Goal: Task Accomplishment & Management: Manage account settings

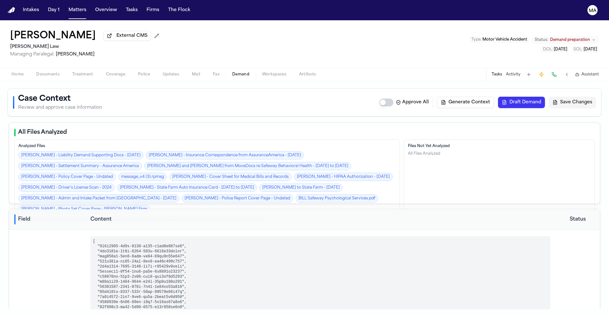
select select "**********"
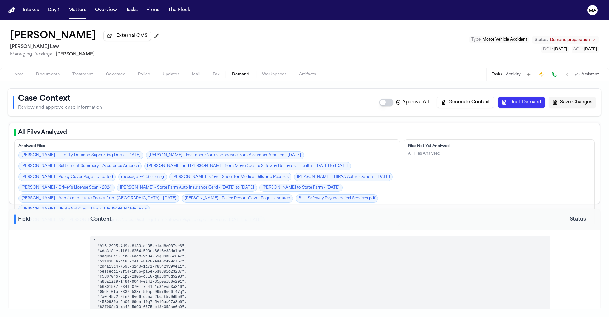
select select "**********"
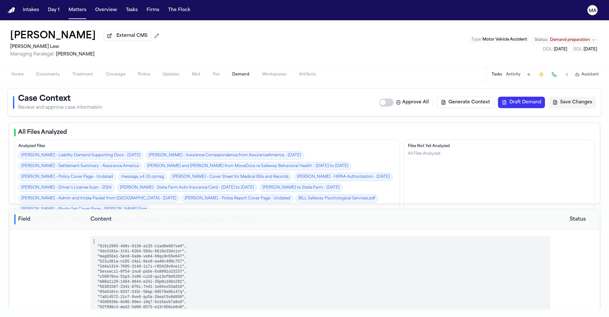
select select "**********"
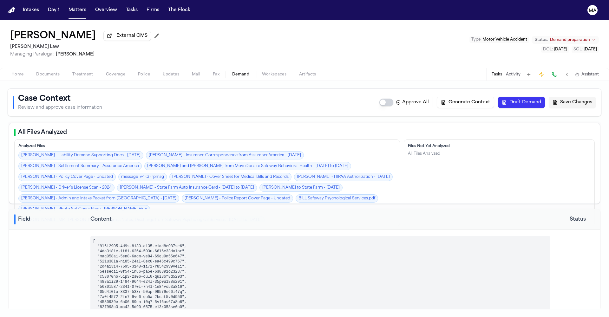
select select "**********"
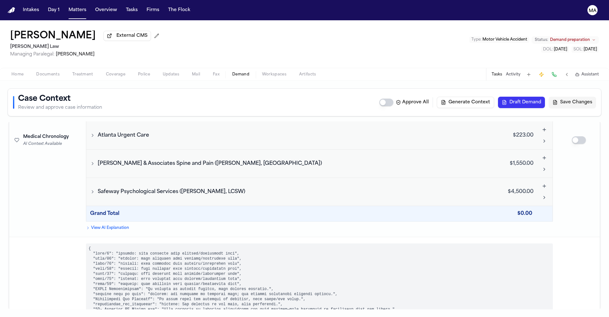
click at [126, 29] on div "Tawesha Gopaul External CMS McCormick Law Managing Paralegal: Violette Patino T…" at bounding box center [304, 44] width 609 height 48
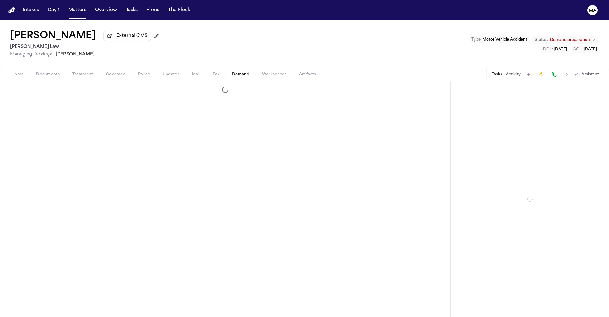
select select "**********"
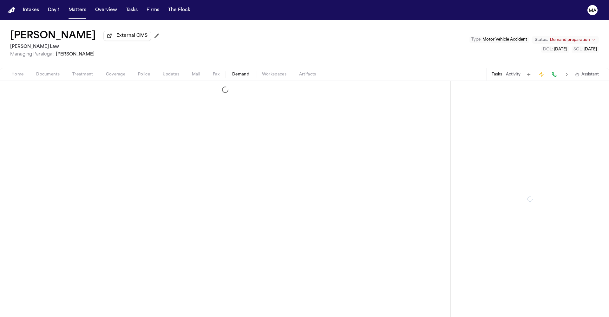
select select "**********"
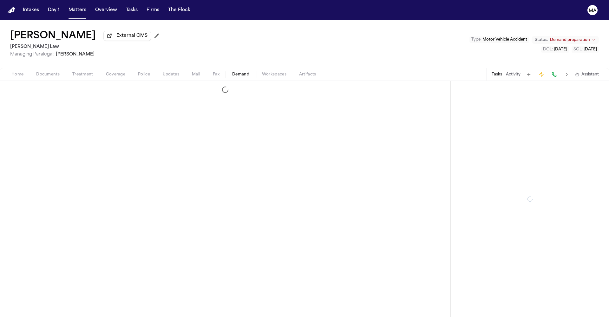
select select "**********"
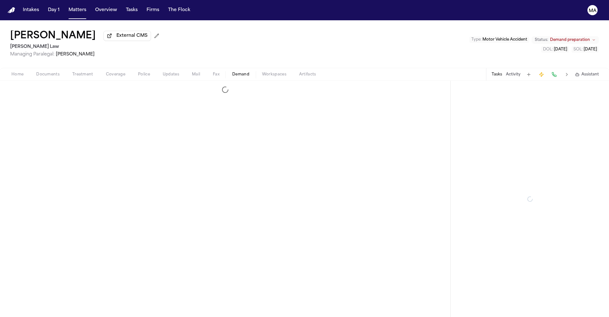
select select "**********"
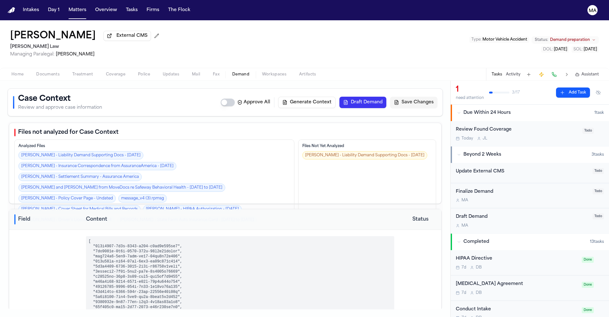
click at [386, 97] on button "Draft Demand" at bounding box center [362, 102] width 47 height 11
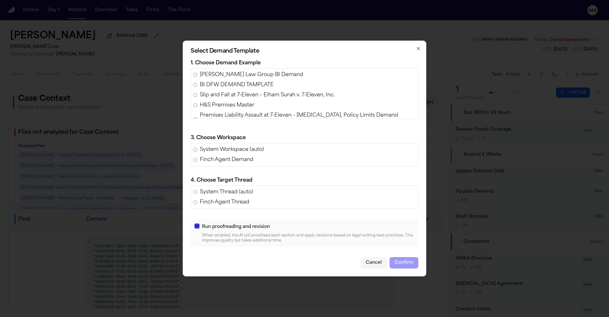
click at [199, 224] on button "button" at bounding box center [196, 226] width 5 height 5
click at [255, 79] on span "Morgan Law Group BI Demand" at bounding box center [251, 75] width 103 height 8
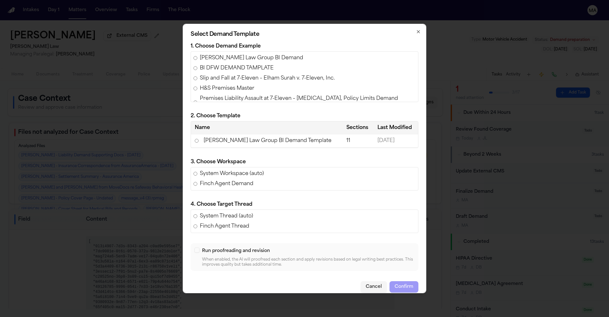
click at [264, 144] on td "Morgan Law Group BI Demand Template" at bounding box center [267, 140] width 152 height 13
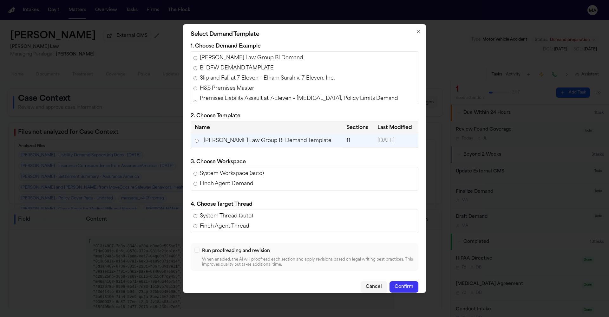
click at [389, 281] on button "Confirm" at bounding box center [403, 286] width 29 height 11
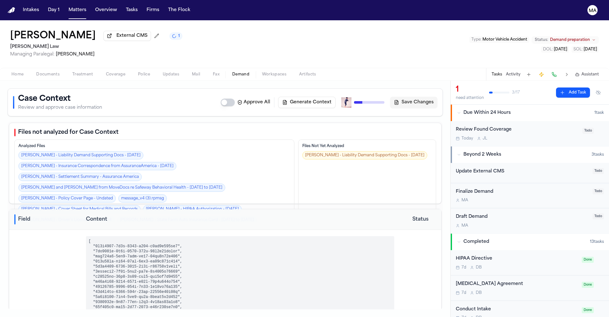
click at [232, 72] on span "Demand" at bounding box center [240, 74] width 17 height 5
click at [324, 68] on div "Home Documents Treatment Coverage Police Updates Mail Fax Demand Workspaces Art…" at bounding box center [304, 74] width 609 height 13
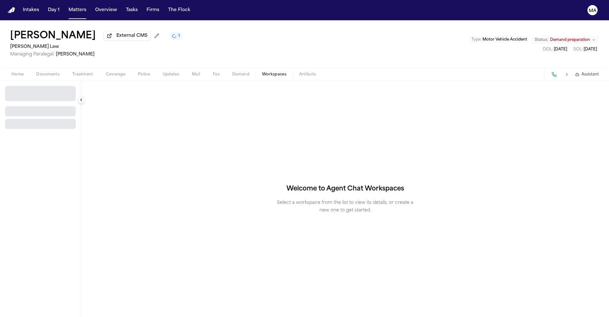
click at [262, 72] on span "Workspaces" at bounding box center [274, 74] width 24 height 5
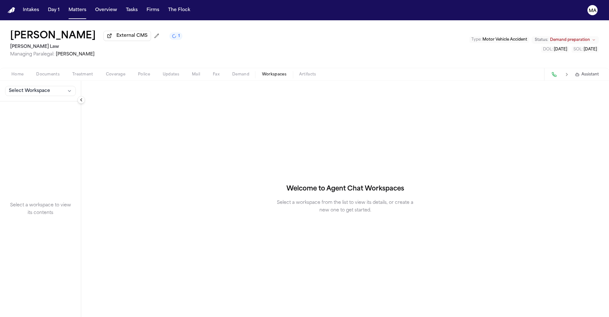
click at [29, 88] on span "Select Workspace" at bounding box center [29, 91] width 41 height 6
click at [22, 61] on span "Finch Agent Demand" at bounding box center [34, 63] width 57 height 6
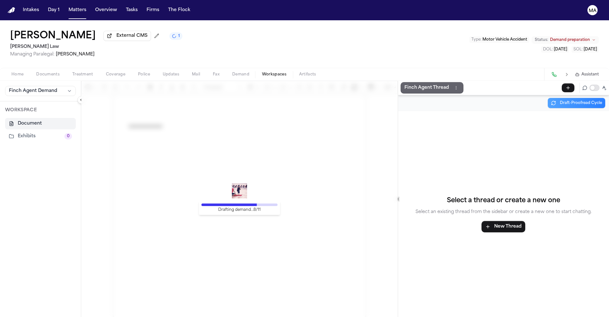
click at [408, 84] on p "Finch Agent Thread" at bounding box center [426, 88] width 44 height 8
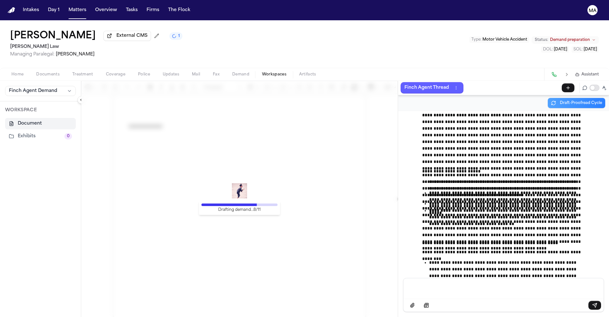
scroll to position [10932, 0]
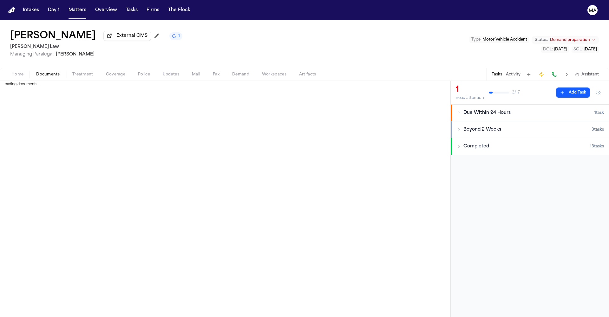
click at [36, 72] on span "Documents" at bounding box center [47, 74] width 23 height 5
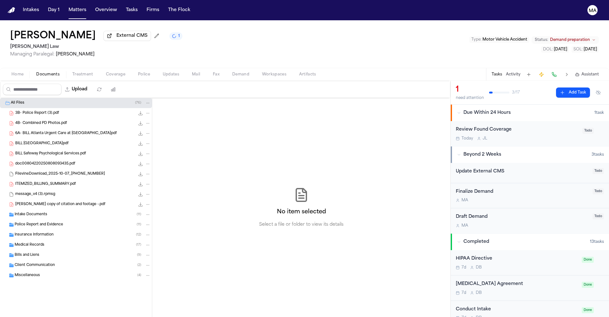
click at [40, 232] on span "Insurance Information" at bounding box center [34, 234] width 39 height 5
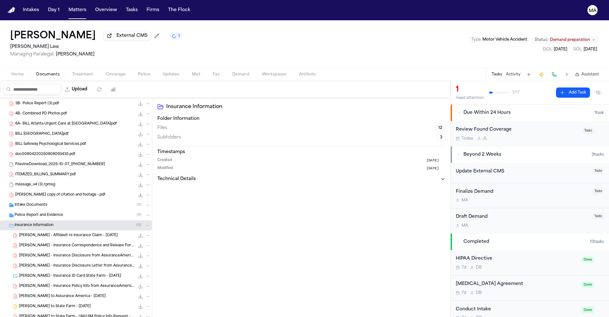
scroll to position [34, 0]
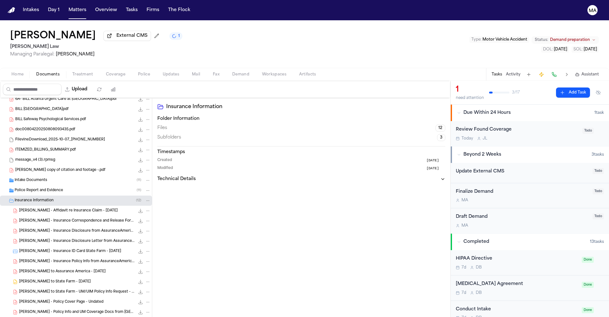
click at [42, 279] on span "T. Gopaul - LOR to State Farm - 3.27.25" at bounding box center [55, 281] width 72 height 5
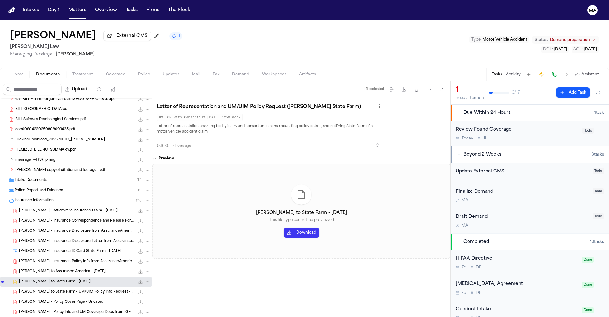
click at [284, 228] on button "Download" at bounding box center [302, 233] width 36 height 10
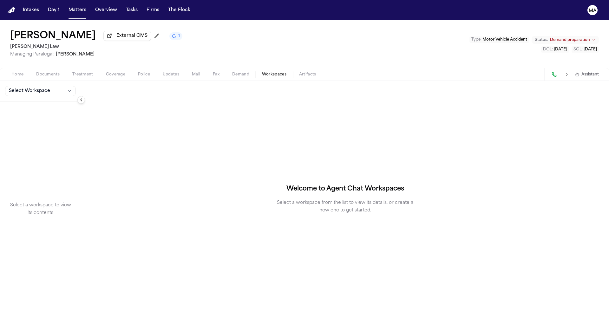
click at [262, 72] on span "Workspaces" at bounding box center [274, 74] width 24 height 5
click at [31, 88] on span "Select Workspace" at bounding box center [29, 91] width 41 height 6
click at [28, 60] on span "Finch Agent Demand" at bounding box center [34, 63] width 57 height 6
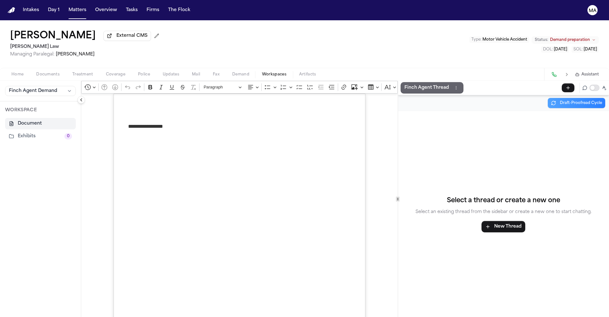
click at [403, 82] on button "Finch Agent Thread" at bounding box center [432, 87] width 63 height 11
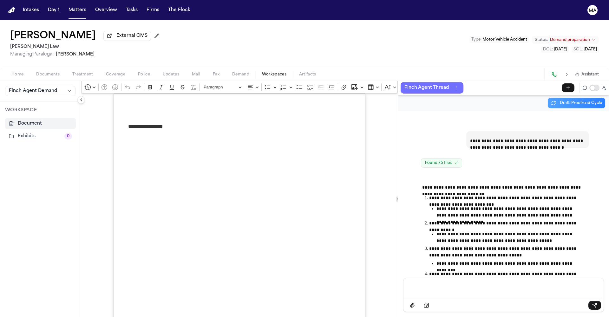
click at [305, 31] on div "Tawesha Gopaul External CMS McCormick Law Managing Paralegal: Violette Patino T…" at bounding box center [304, 44] width 609 height 48
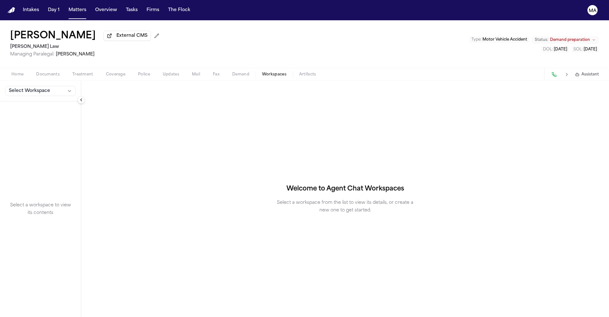
click at [31, 86] on button "Select Workspace" at bounding box center [40, 91] width 71 height 10
click at [31, 60] on span "Finch Agent Demand" at bounding box center [34, 63] width 57 height 6
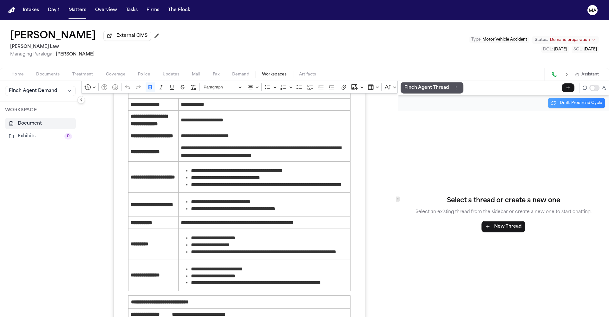
scroll to position [1194, 0]
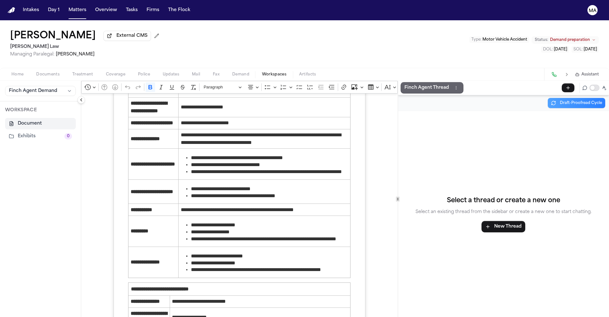
click at [404, 84] on p "Finch Agent Thread" at bounding box center [426, 88] width 44 height 8
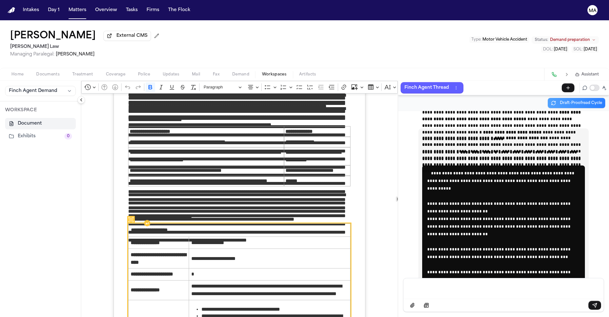
scroll to position [485, 0]
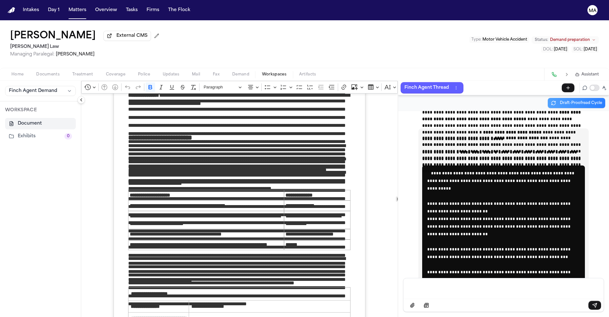
click at [433, 289] on div "Message input" at bounding box center [503, 287] width 193 height 19
click at [431, 291] on p "Message input" at bounding box center [503, 288] width 185 height 6
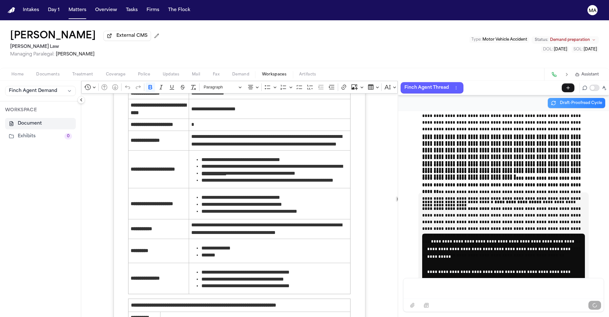
scroll to position [14960, 0]
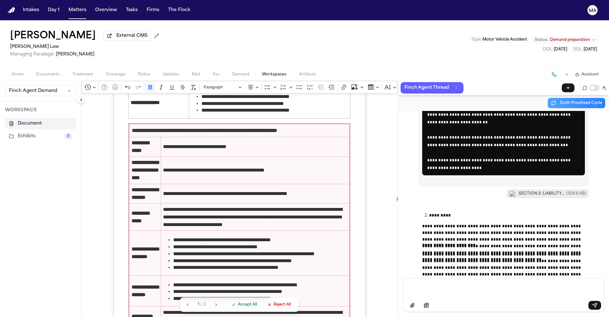
scroll to position [926, 0]
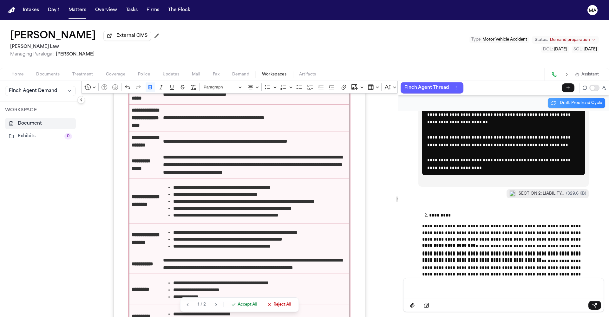
click at [238, 307] on span "Accept All" at bounding box center [247, 304] width 19 height 5
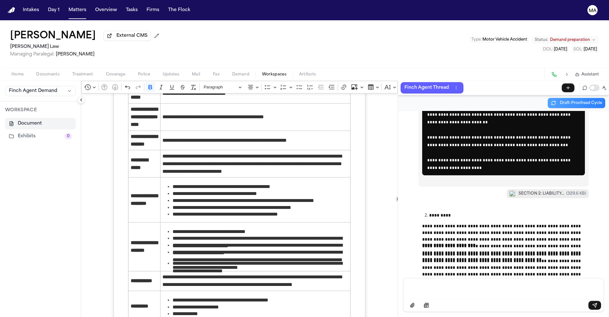
scroll to position [15010, 0]
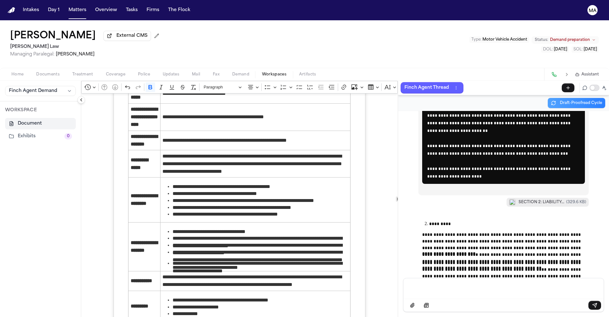
click at [438, 291] on p "Message input" at bounding box center [503, 288] width 185 height 6
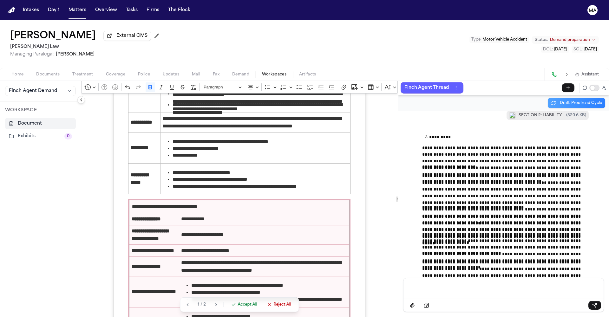
scroll to position [1108, 0]
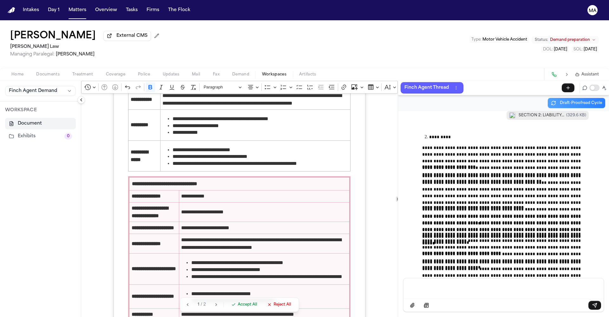
click at [238, 307] on span "Accept All" at bounding box center [247, 304] width 19 height 5
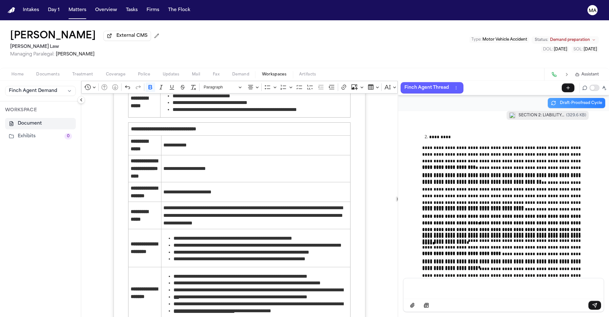
scroll to position [1190, 0]
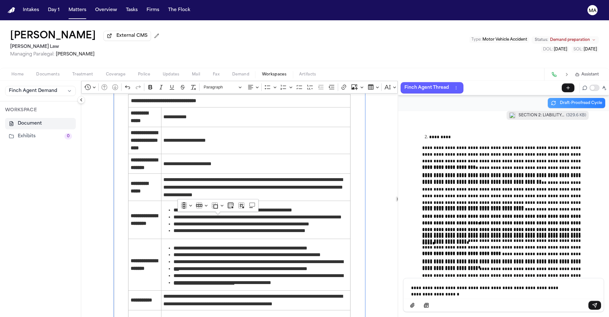
drag, startPoint x: 165, startPoint y: 270, endPoint x: 119, endPoint y: 266, distance: 45.9
drag, startPoint x: 310, startPoint y: 268, endPoint x: 170, endPoint y: 265, distance: 139.9
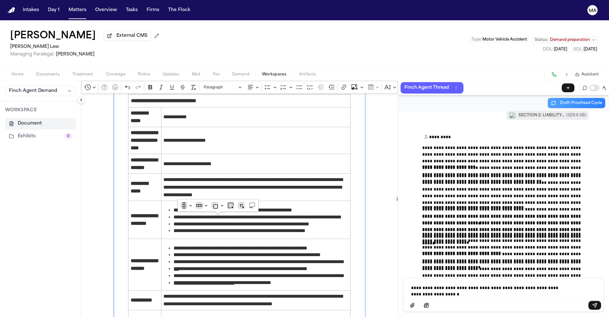
drag, startPoint x: 310, startPoint y: 267, endPoint x: 187, endPoint y: 264, distance: 122.8
click at [204, 205] on button "Row" at bounding box center [202, 206] width 14 height 10
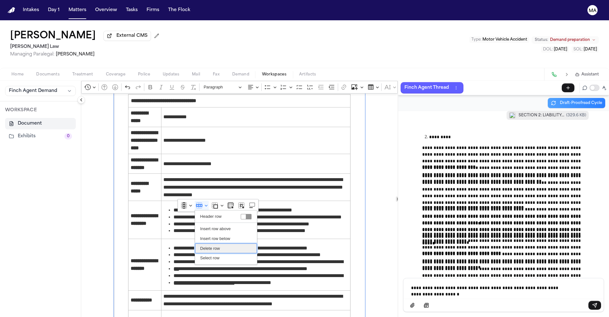
click at [207, 245] on span "Delete row" at bounding box center [210, 249] width 20 height 8
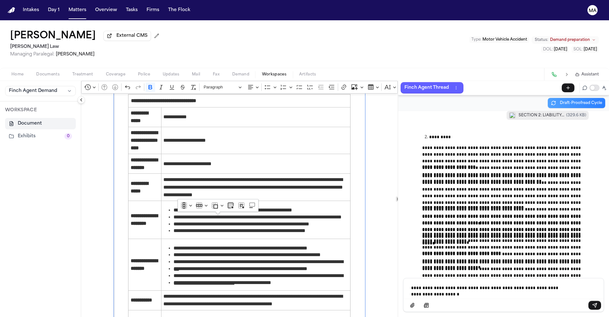
drag, startPoint x: 311, startPoint y: 264, endPoint x: 301, endPoint y: 266, distance: 10.0
click at [514, 297] on div "**********" at bounding box center [503, 287] width 193 height 19
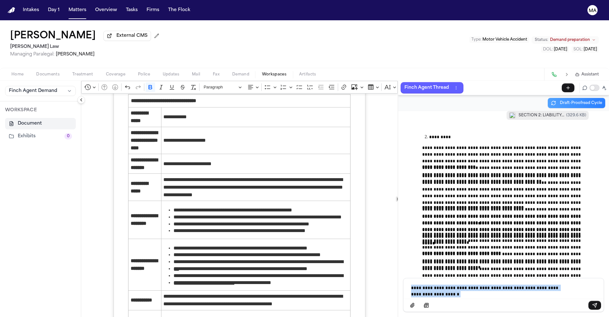
drag, startPoint x: 553, startPoint y: 295, endPoint x: 344, endPoint y: 289, distance: 208.8
click at [344, 289] on div "**********" at bounding box center [345, 199] width 528 height 236
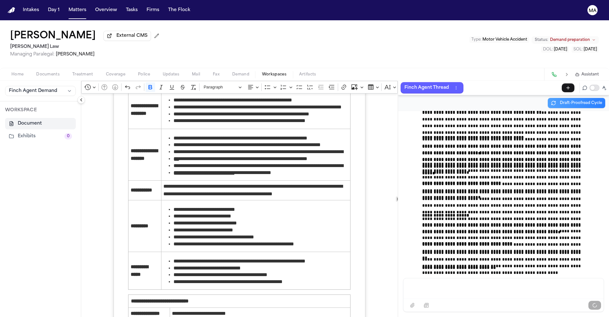
scroll to position [15171, 0]
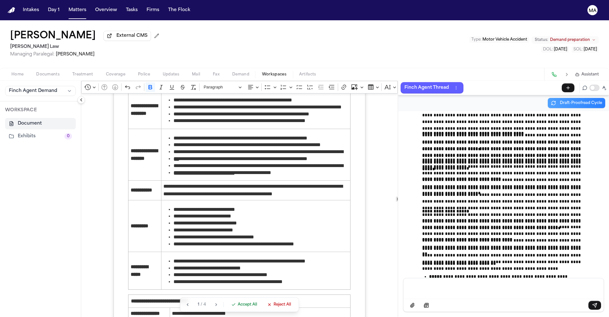
click at [238, 307] on span "Accept All" at bounding box center [247, 304] width 19 height 5
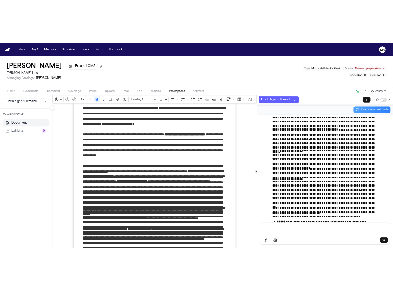
scroll to position [240, 0]
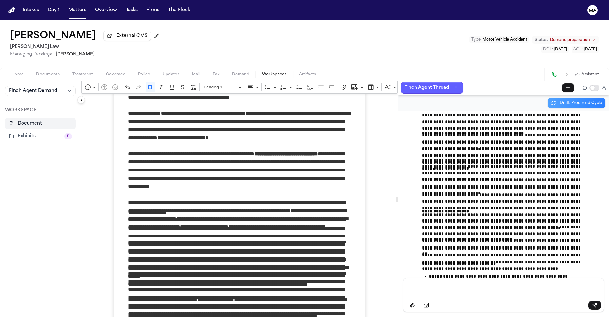
click at [221, 256] on p "**********" at bounding box center [239, 262] width 222 height 13
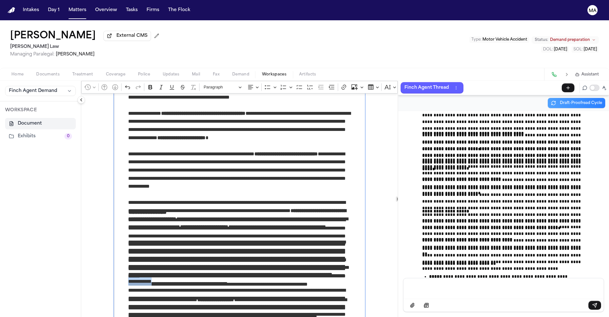
drag, startPoint x: 127, startPoint y: 162, endPoint x: 95, endPoint y: 162, distance: 31.4
click at [148, 85] on icon "Editor toolbar" at bounding box center [150, 87] width 4 height 4
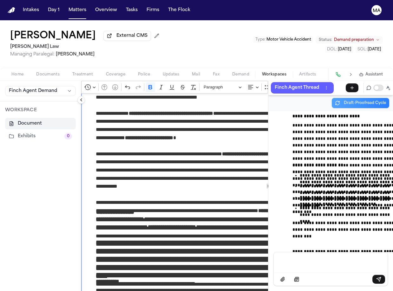
scroll to position [19325, 0]
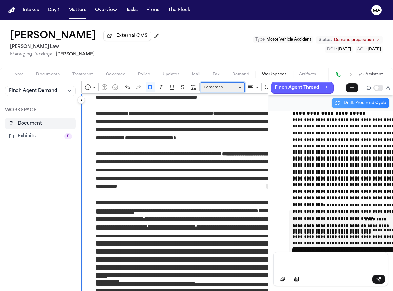
click at [204, 83] on span "Paragraph" at bounding box center [220, 87] width 33 height 8
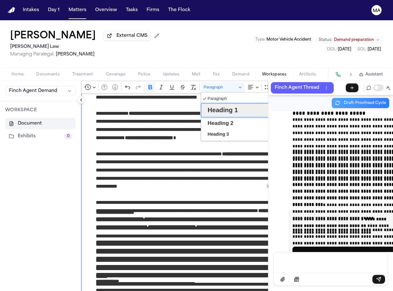
click at [208, 104] on span "Heading 1" at bounding box center [223, 110] width 30 height 12
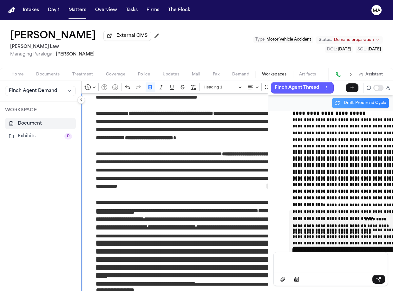
click at [96, 269] on p "Rich Text Editor. Editing area: main. Press ⌥0 for help." at bounding box center [207, 273] width 222 height 8
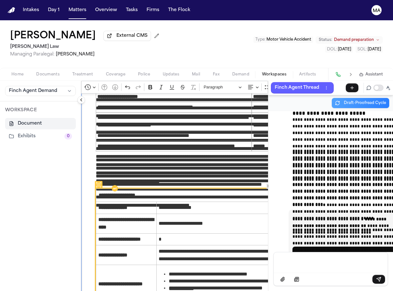
scroll to position [548, 0]
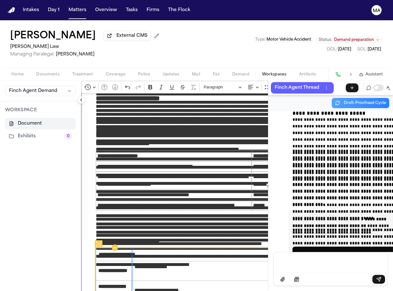
drag, startPoint x: 124, startPoint y: 108, endPoint x: 98, endPoint y: 108, distance: 26.0
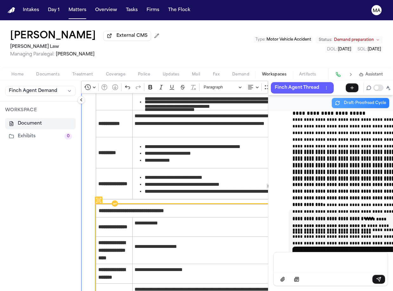
scroll to position [1169, 0]
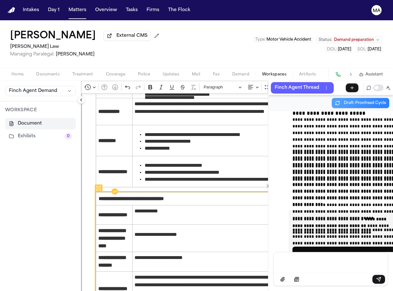
drag, startPoint x: 105, startPoint y: 112, endPoint x: 98, endPoint y: 112, distance: 6.7
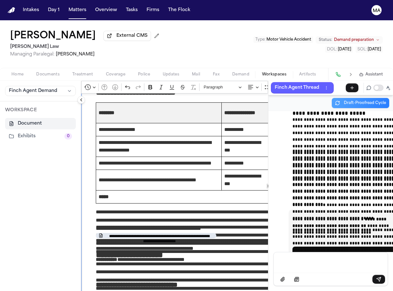
scroll to position [1847, 0]
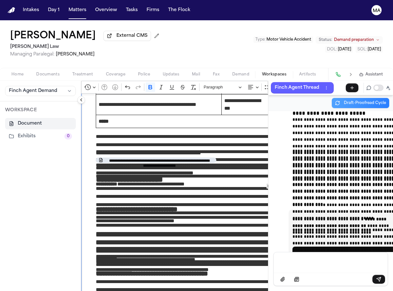
click at [314, 82] on div "Finch Agent Thread" at bounding box center [315, 87] width 88 height 11
click at [370, 101] on span "Draft-Proofread Cycle" at bounding box center [365, 103] width 42 height 5
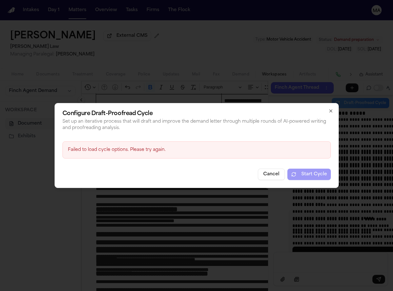
click at [258, 169] on button "Cancel" at bounding box center [271, 174] width 27 height 11
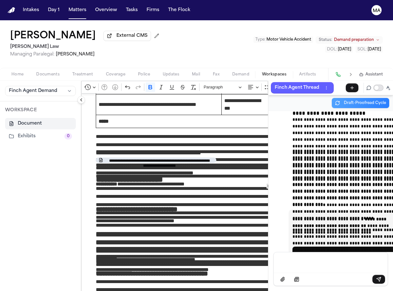
click at [383, 85] on button "Toggle proofreading mode" at bounding box center [378, 88] width 10 height 6
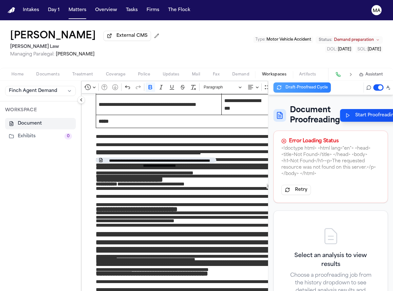
click at [340, 109] on button "Start Proofreading Analysis" at bounding box center [381, 115] width 82 height 13
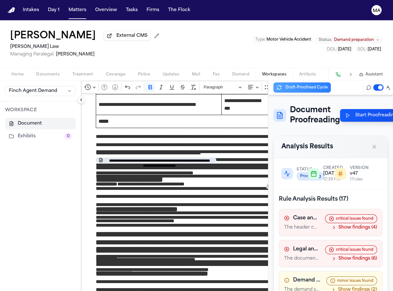
click at [355, 256] on button "Show findings (6)" at bounding box center [354, 259] width 46 height 6
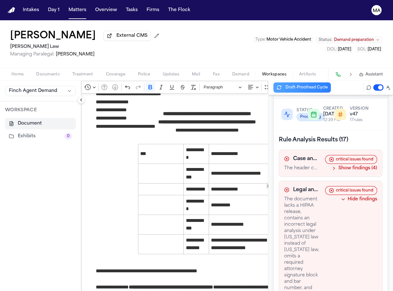
scroll to position [51, 0]
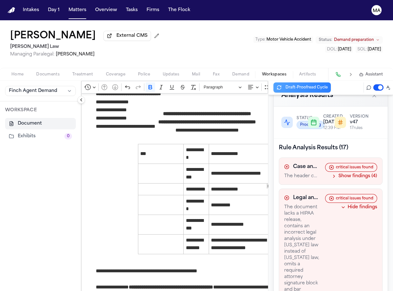
click at [355, 173] on button "Show findings (4)" at bounding box center [354, 176] width 46 height 6
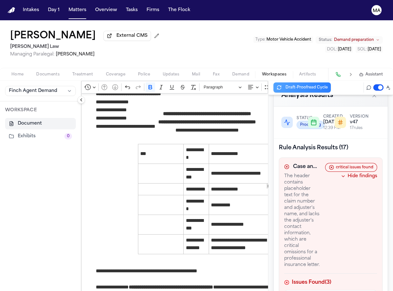
click at [355, 163] on div "critical issues found Hide findings" at bounding box center [351, 171] width 52 height 16
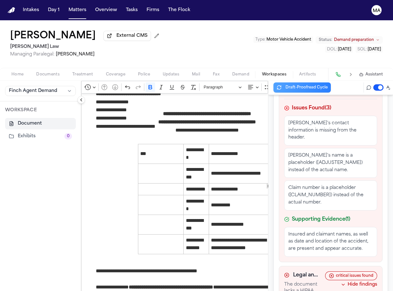
scroll to position [228, 0]
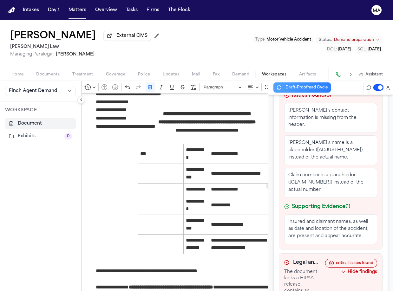
scroll to position [272, 0]
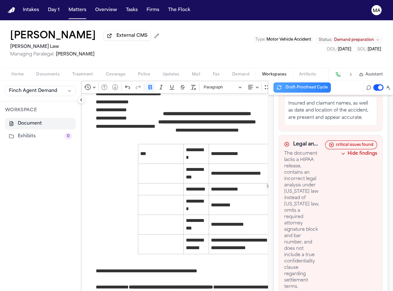
scroll to position [373, 0]
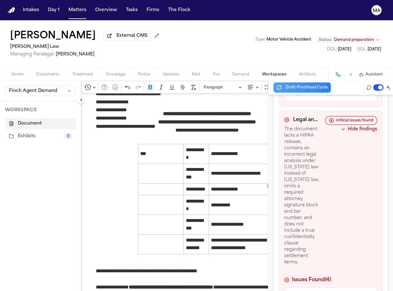
scroll to position [393, 0]
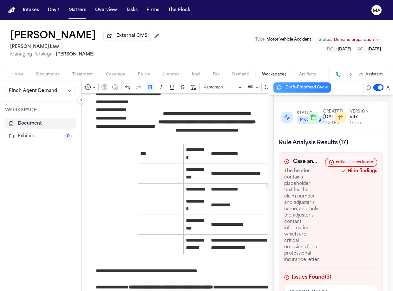
scroll to position [0, 0]
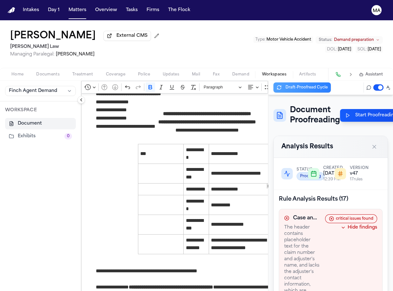
click at [383, 84] on button "Toggle proofreading mode" at bounding box center [378, 87] width 10 height 6
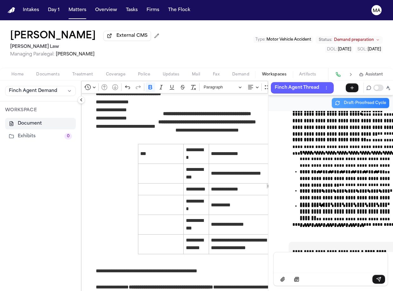
scroll to position [19282, 0]
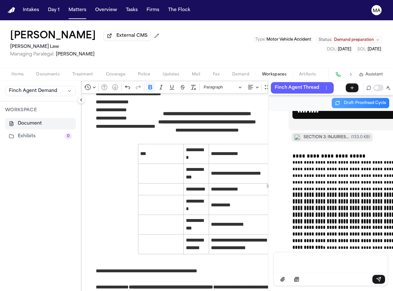
click at [311, 268] on div "Message input" at bounding box center [330, 261] width 106 height 19
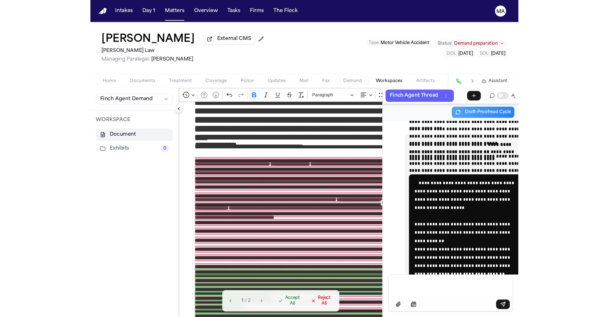
scroll to position [403, 0]
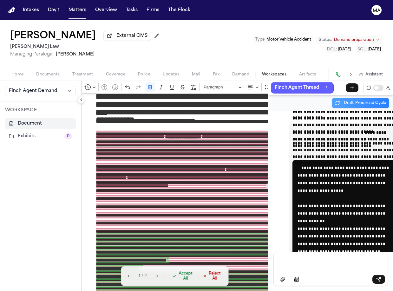
click at [155, 278] on icon "button" at bounding box center [157, 276] width 4 height 4
click at [125, 280] on button "button" at bounding box center [128, 276] width 7 height 7
click at [179, 281] on span "Accept All" at bounding box center [186, 276] width 14 height 10
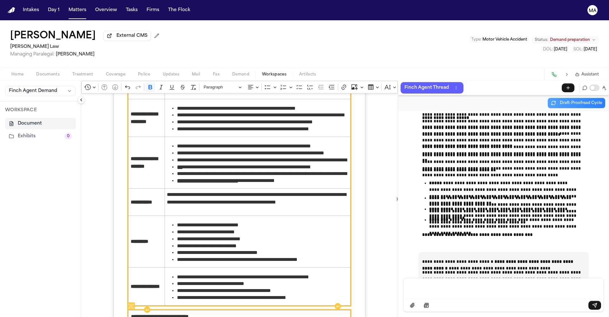
scroll to position [1482, 0]
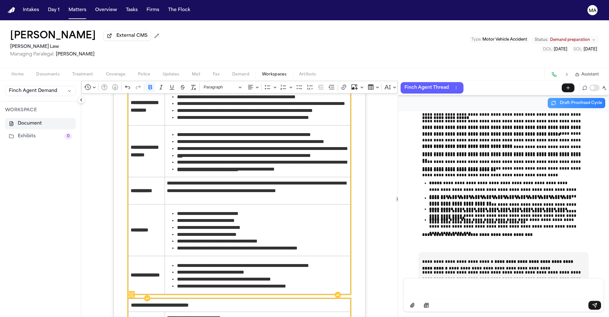
click at [452, 296] on div "Message input" at bounding box center [503, 287] width 193 height 19
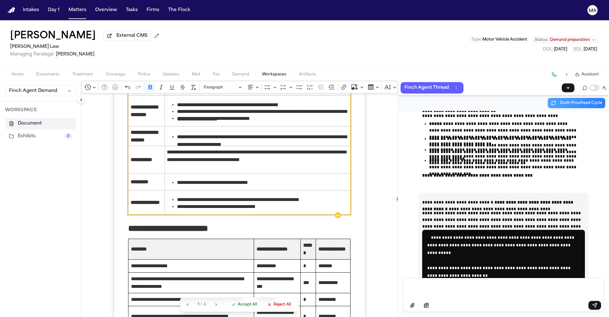
scroll to position [1737, 0]
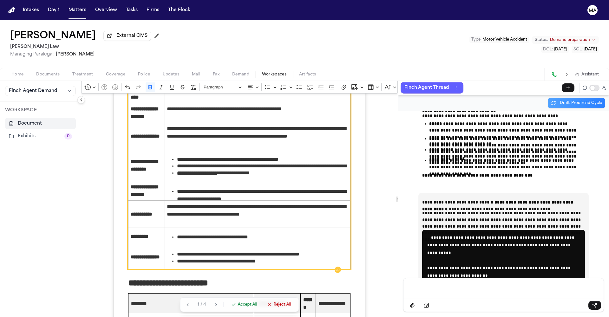
click at [238, 307] on span "Accept All" at bounding box center [247, 304] width 19 height 5
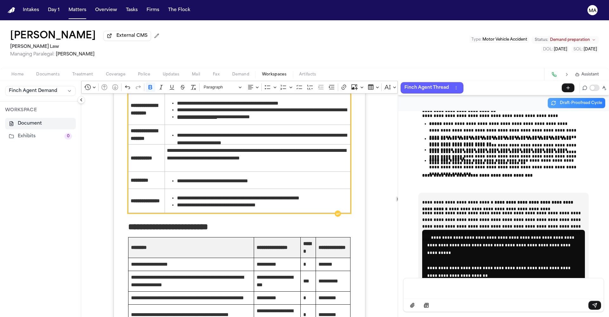
scroll to position [1795, 0]
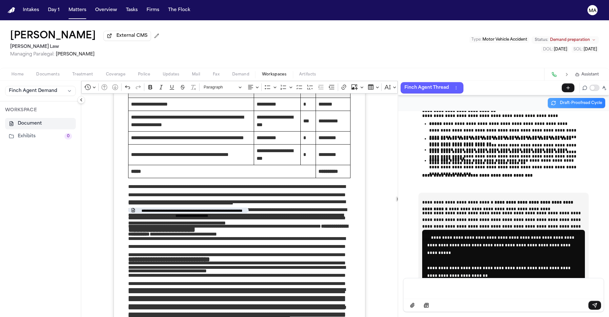
scroll to position [1974, 0]
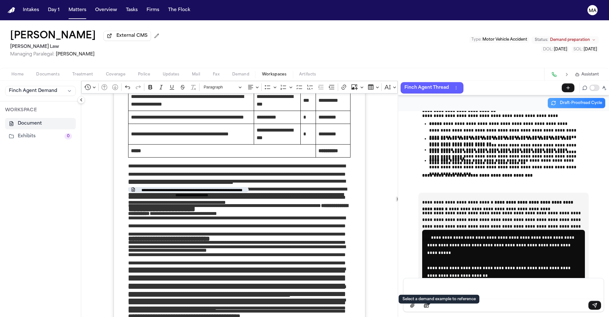
click at [447, 300] on div "Select a demand example to reference" at bounding box center [438, 299] width 73 height 5
click at [450, 291] on p "Message input" at bounding box center [503, 288] width 185 height 6
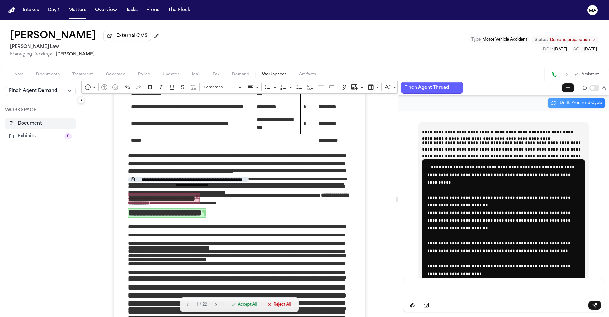
scroll to position [2101, 0]
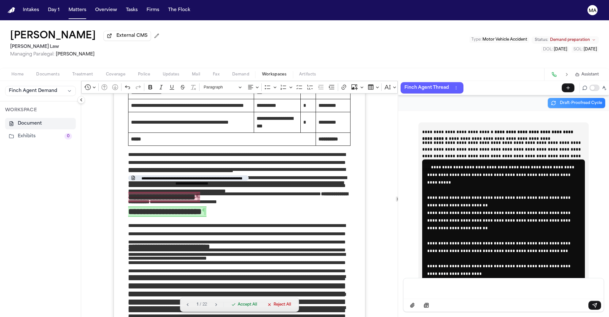
click at [238, 307] on span "Accept All" at bounding box center [247, 304] width 19 height 5
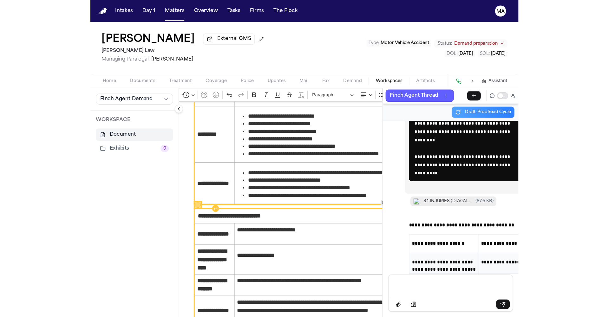
scroll to position [1373, 0]
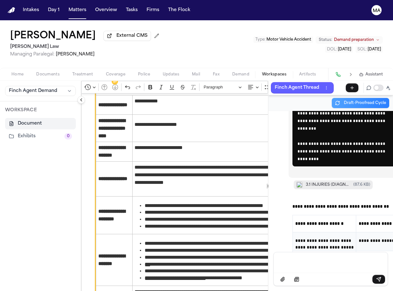
click at [168, 27] on div "Tawesha Gopaul External CMS McCormick Law Managing Paralegal: Violette Patino T…" at bounding box center [196, 44] width 393 height 48
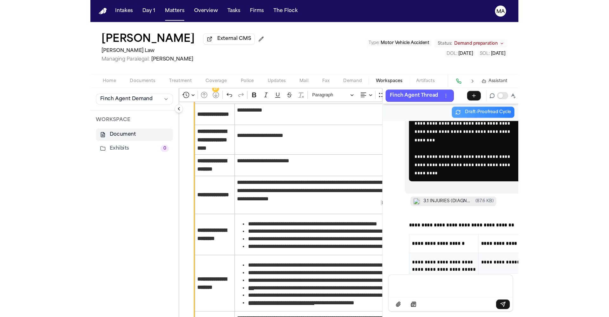
scroll to position [15413, 0]
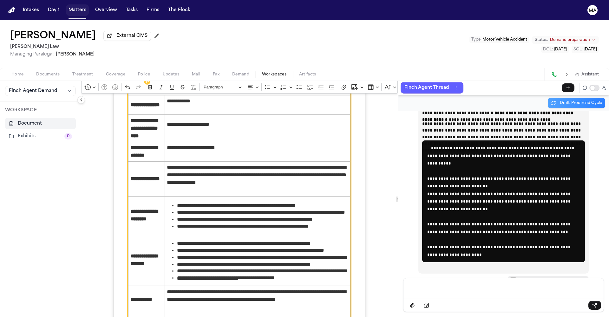
click at [66, 6] on button "Matters" at bounding box center [77, 9] width 23 height 11
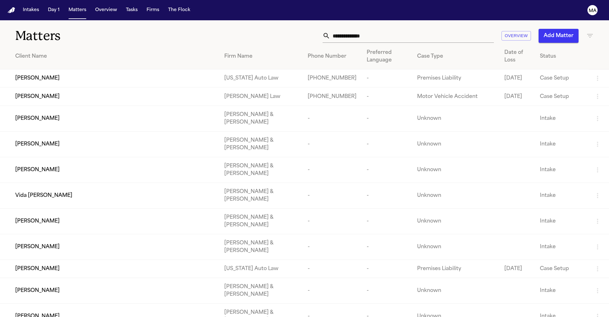
click at [448, 29] on input "text" at bounding box center [412, 36] width 164 height 14
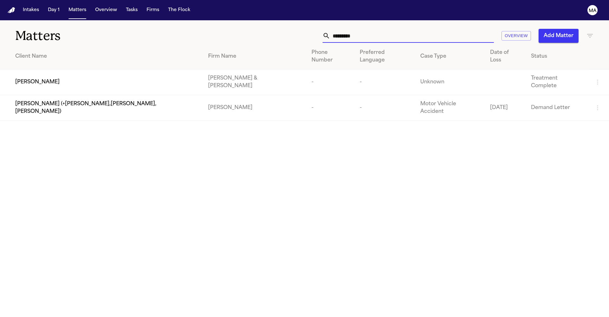
type input "*********"
click at [135, 69] on td "Leonna Chavez" at bounding box center [101, 82] width 203 height 26
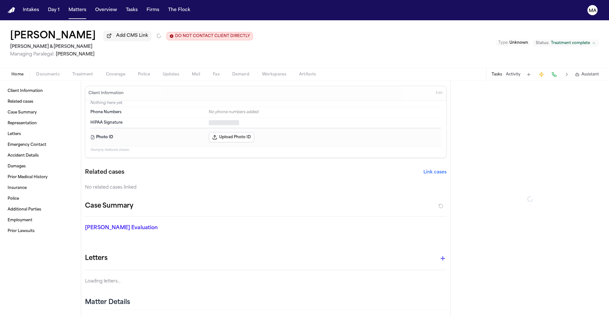
click at [72, 72] on span "Treatment" at bounding box center [82, 74] width 21 height 5
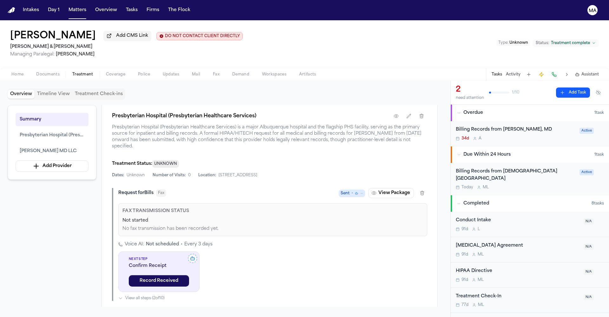
scroll to position [198, 0]
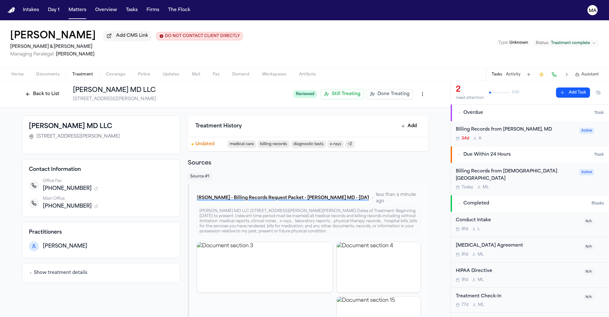
click at [66, 5] on button "Matters" at bounding box center [77, 9] width 23 height 11
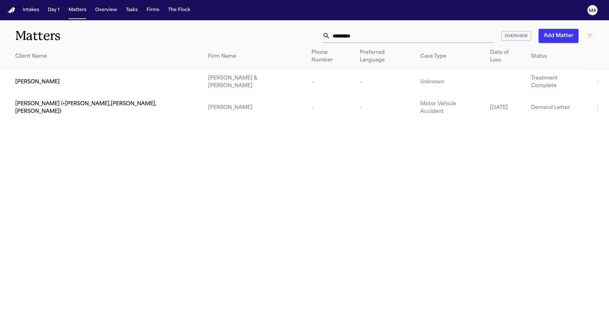
click at [454, 29] on input "*********" at bounding box center [412, 36] width 164 height 14
drag, startPoint x: 455, startPoint y: 26, endPoint x: 385, endPoint y: 26, distance: 70.7
click at [385, 29] on div "********* Overview Add Matter" at bounding box center [389, 36] width 410 height 14
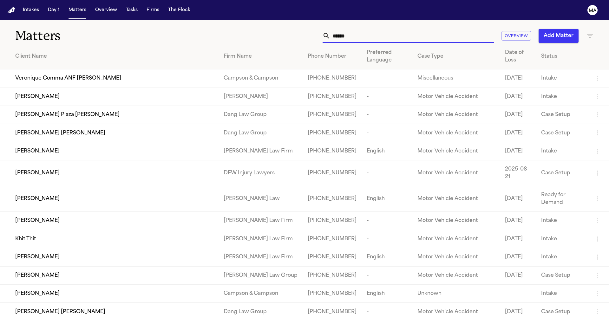
type input "*******"
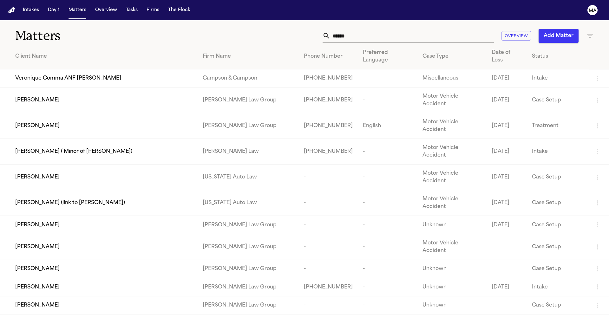
drag, startPoint x: 155, startPoint y: 65, endPoint x: 29, endPoint y: 202, distance: 186.3
click at [29, 265] on span "Lueanne Fraser" at bounding box center [37, 269] width 44 height 8
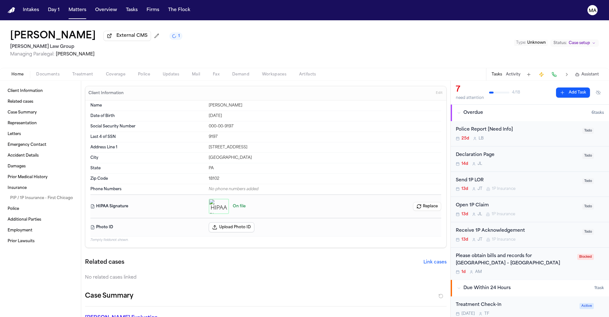
click at [36, 72] on span "Documents" at bounding box center [47, 74] width 23 height 5
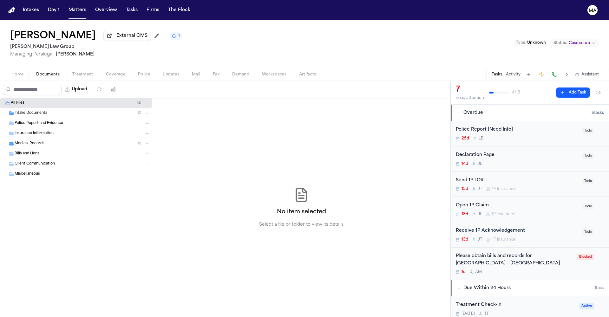
click at [39, 110] on div "Intake Documents ( 1 )" at bounding box center [83, 113] width 136 height 6
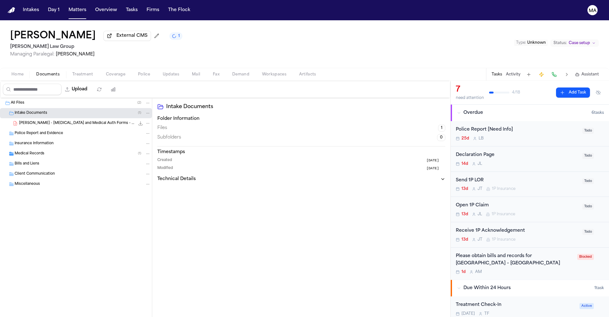
click at [42, 121] on span "L. Fraser - Retainer and Medical Auth Forms - Undated" at bounding box center [77, 123] width 116 height 5
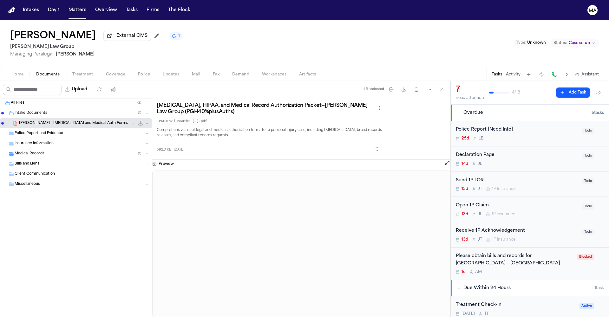
click at [34, 149] on div "Medical Records ( 1 )" at bounding box center [76, 154] width 152 height 10
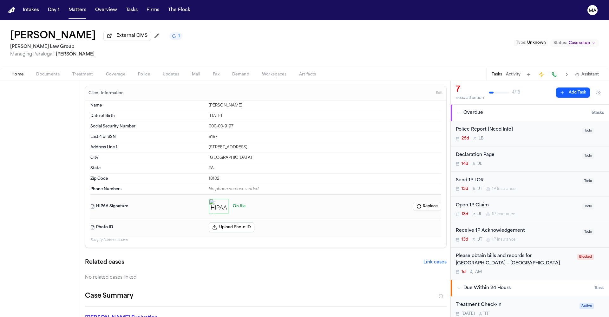
click at [12, 72] on span "Home" at bounding box center [17, 74] width 12 height 5
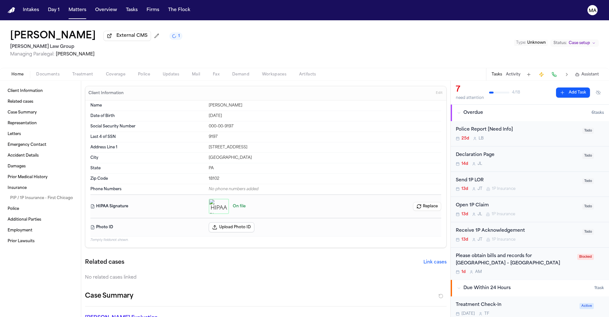
click at [72, 72] on span "Treatment" at bounding box center [82, 74] width 21 height 5
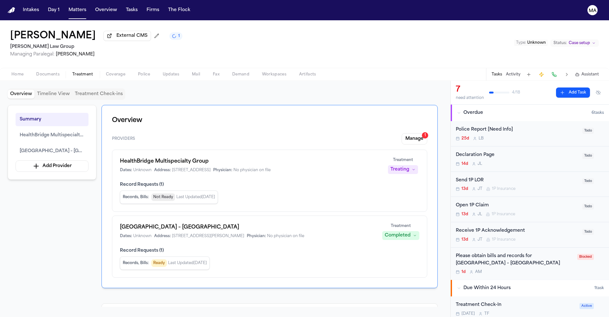
click at [80, 176] on div "Summary HealthBridge Multispecialty Group St. Luke's Hospital – Allentown Campu…" at bounding box center [225, 206] width 435 height 202
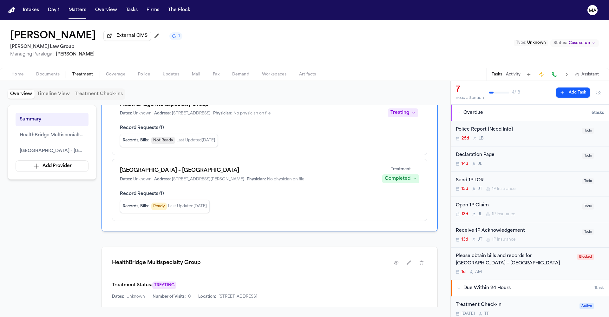
scroll to position [55, 0]
click at [410, 311] on button "Fix Missing Info" at bounding box center [390, 316] width 48 height 10
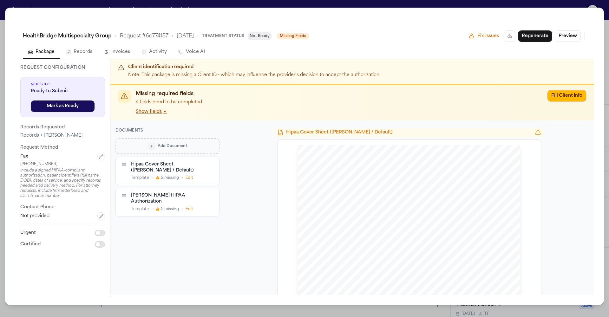
click at [136, 108] on button "Show fields ▼" at bounding box center [151, 111] width 31 height 6
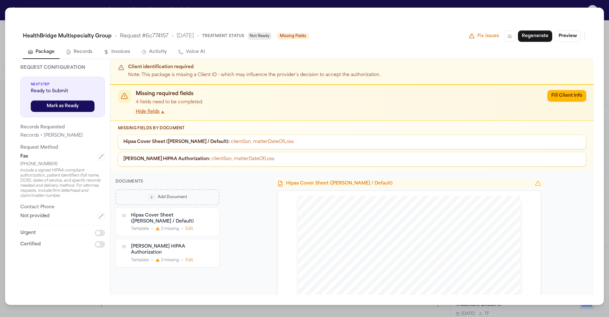
click at [136, 108] on button "Hide fields ▲" at bounding box center [150, 111] width 29 height 6
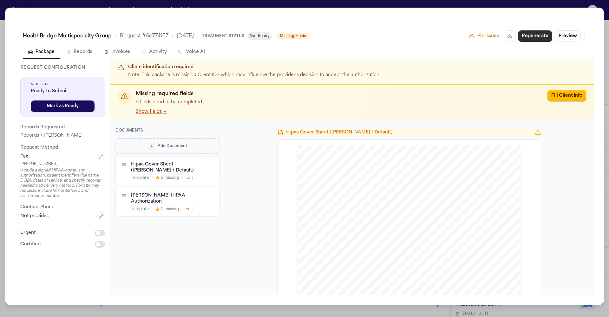
click at [552, 30] on button "Regenerate" at bounding box center [535, 35] width 34 height 11
click at [136, 46] on button "Activity" at bounding box center [154, 52] width 36 height 13
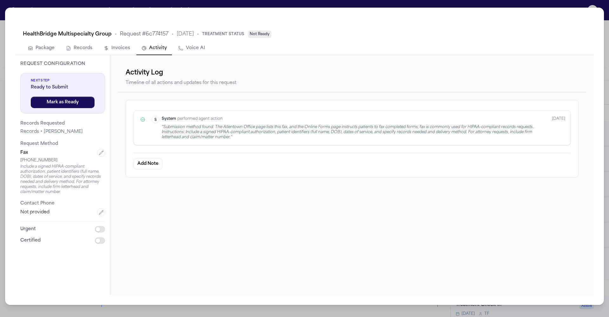
click at [229, 6] on div "HealthBridge Multispecialty Group • Request # 6c774157 • 10/1/2025 • Treatment …" at bounding box center [304, 158] width 609 height 317
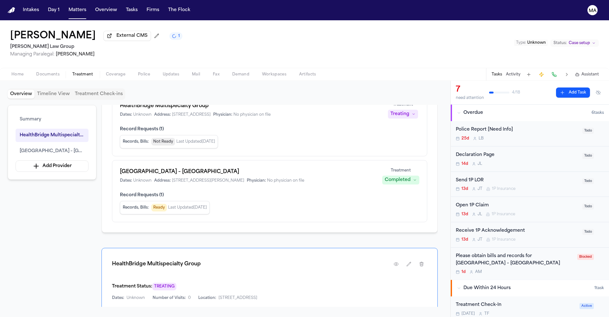
click at [15, 72] on span "Home" at bounding box center [17, 74] width 12 height 5
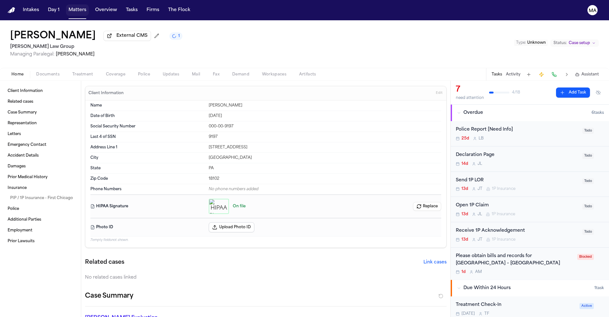
click at [66, 6] on button "Matters" at bounding box center [77, 9] width 23 height 11
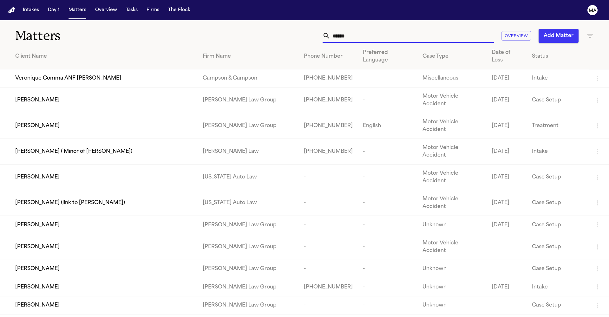
click at [465, 29] on input "******" at bounding box center [412, 36] width 164 height 14
drag, startPoint x: 471, startPoint y: 26, endPoint x: 388, endPoint y: 23, distance: 83.2
click at [402, 29] on div "****** Overview Add Matter" at bounding box center [389, 36] width 410 height 14
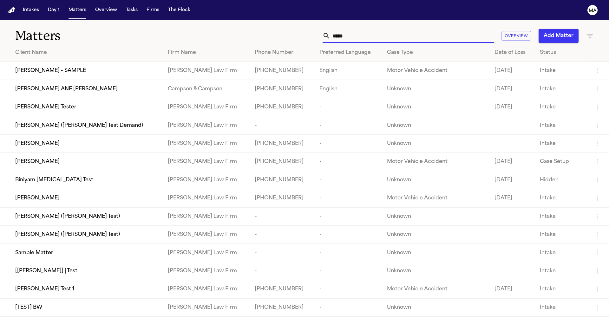
type input "*****"
click at [92, 134] on td "[PERSON_NAME]" at bounding box center [81, 143] width 163 height 18
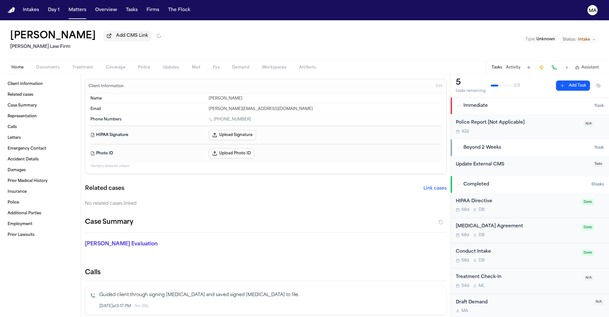
click at [36, 65] on span "Documents" at bounding box center [47, 67] width 23 height 5
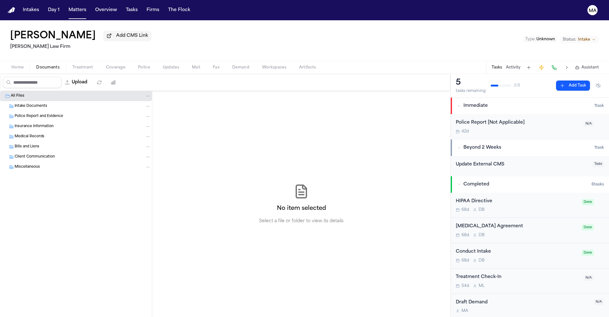
click at [72, 65] on span "Treatment" at bounding box center [82, 67] width 21 height 5
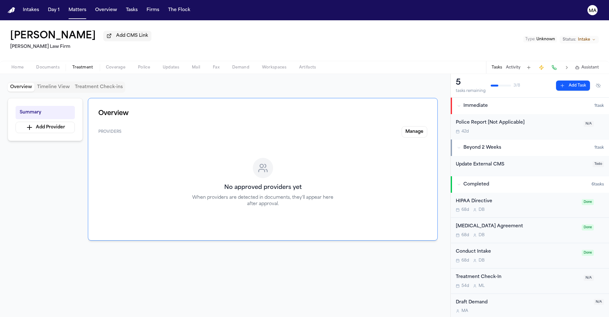
click at [598, 65] on span "Assistant" at bounding box center [589, 67] width 17 height 5
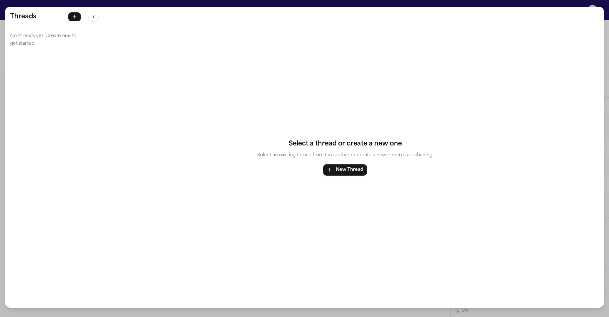
click at [460, 3] on div "Threads No threads yet. Create one to get started. Threads No threads yet. Crea…" at bounding box center [304, 158] width 609 height 317
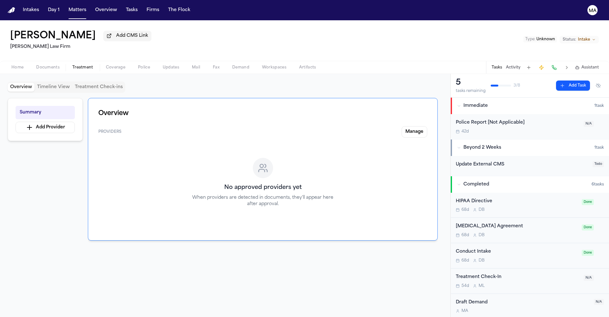
click at [520, 65] on button "Activity" at bounding box center [513, 67] width 15 height 5
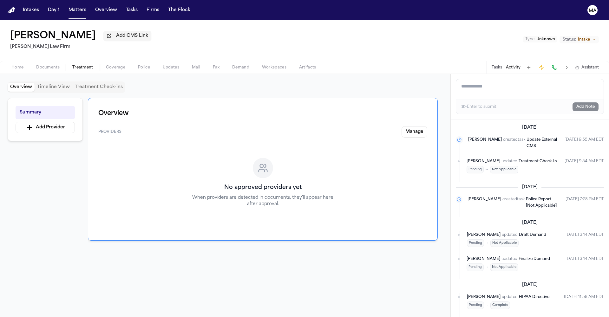
click at [477, 79] on textarea "Add a note to this matter" at bounding box center [529, 89] width 147 height 20
paste textarea "**********"
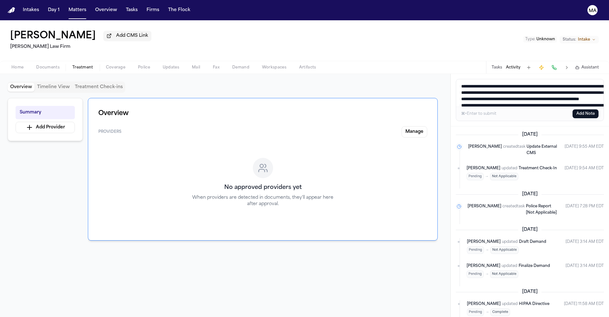
type textarea "**********"
click at [593, 109] on button "Add Note" at bounding box center [585, 113] width 26 height 9
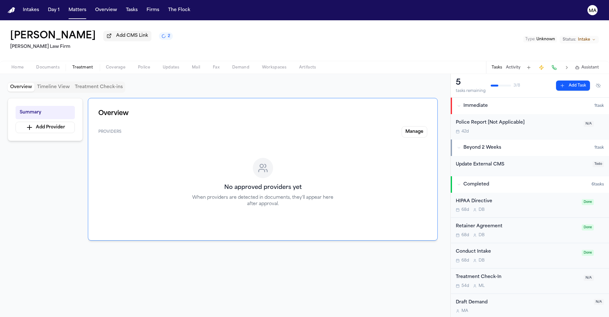
click at [391, 256] on div at bounding box center [263, 296] width 350 height 81
click at [520, 65] on button "Activity" at bounding box center [513, 67] width 15 height 5
click at [404, 256] on div at bounding box center [263, 296] width 350 height 81
click at [159, 32] on button "2" at bounding box center [166, 36] width 14 height 8
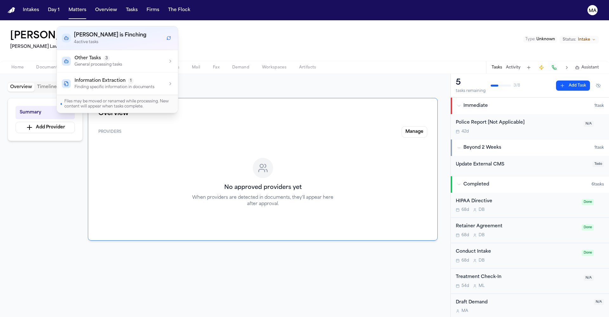
click at [89, 62] on p "General processing tasks" at bounding box center [99, 64] width 48 height 5
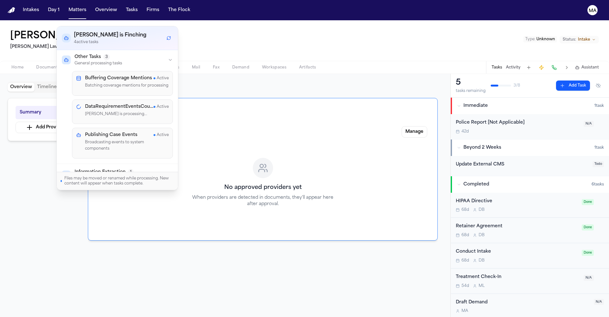
scroll to position [3, 0]
click at [64, 30] on div "[PERSON_NAME] Add CMS Link 4" at bounding box center [91, 35] width 163 height 11
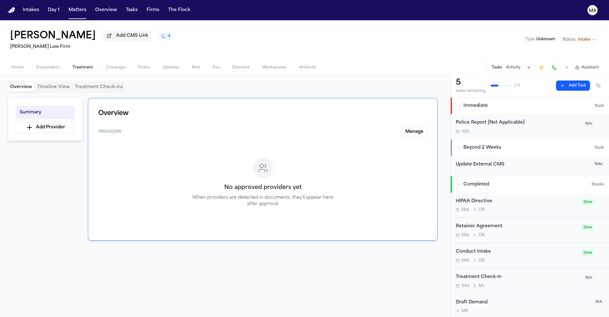
click at [168, 34] on span "4" at bounding box center [169, 36] width 3 height 5
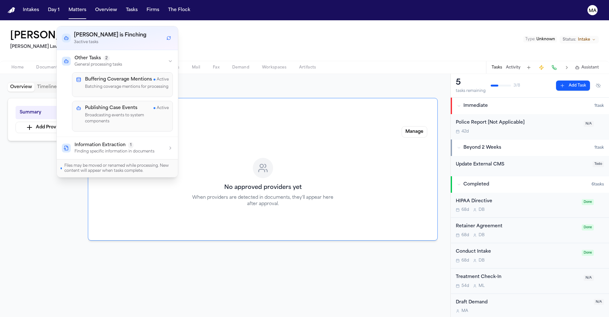
click at [168, 34] on span "3" at bounding box center [169, 36] width 3 height 5
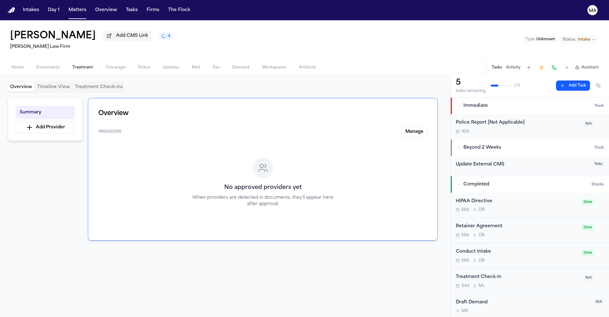
click at [153, 256] on div at bounding box center [263, 296] width 350 height 81
click at [159, 32] on button "3" at bounding box center [166, 36] width 14 height 8
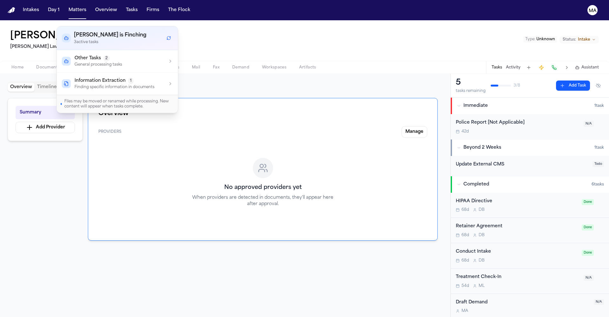
click at [94, 85] on p "Finding specific information in documents" at bounding box center [115, 87] width 80 height 5
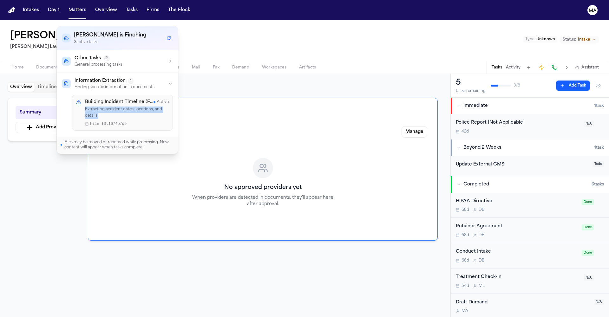
drag, startPoint x: 106, startPoint y: 90, endPoint x: 71, endPoint y: 84, distance: 35.7
click at [76, 99] on div "Building Incident Timeline (File: 1674b7d9) Active Extracting accident dates, l…" at bounding box center [122, 113] width 93 height 28
click at [99, 99] on div "Building Incident Timeline (File: 1674b7d9) Active Extracting accident dates, l…" at bounding box center [127, 113] width 84 height 28
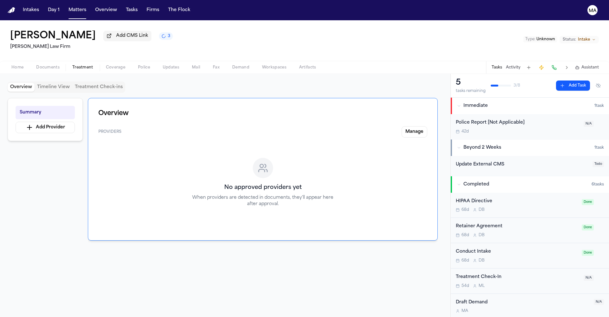
click at [381, 256] on div at bounding box center [263, 296] width 350 height 81
click at [62, 20] on div "[PERSON_NAME] Add CMS Link [PERSON_NAME] Law Firm Type : Unknown Status: Intake" at bounding box center [304, 40] width 609 height 41
click at [427, 126] on button "Manage" at bounding box center [415, 131] width 26 height 11
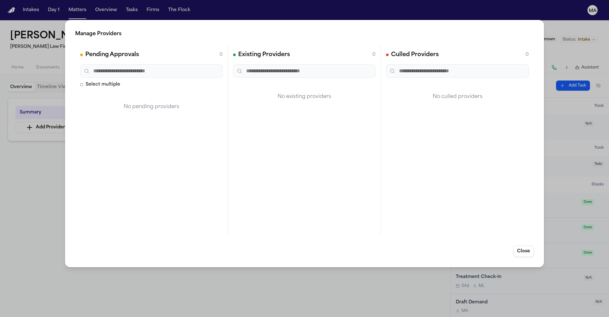
click at [217, 20] on div "Manage Providers Pending Approvals 0 Select multiple No pending providers Exist…" at bounding box center [304, 158] width 609 height 317
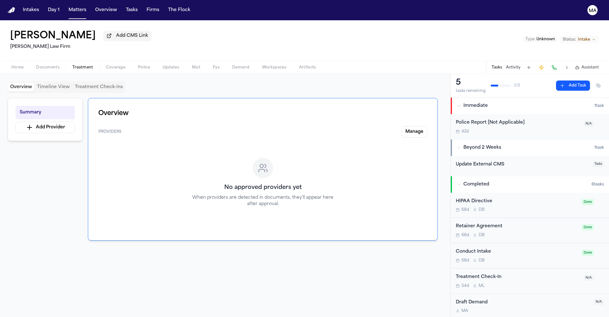
click at [520, 65] on button "Activity" at bounding box center [513, 67] width 15 height 5
click at [288, 256] on div at bounding box center [263, 296] width 350 height 81
click at [160, 33] on icon "1 active task" at bounding box center [163, 36] width 6 height 6
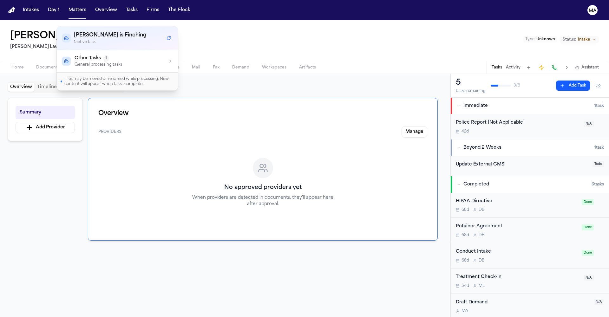
click at [83, 55] on span "Other Tasks" at bounding box center [88, 58] width 26 height 6
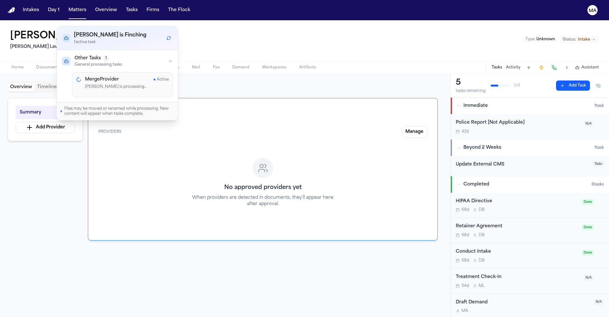
click at [55, 126] on div "Summary Add Provider Overview Providers Manage No approved providers yet When p…" at bounding box center [225, 202] width 435 height 209
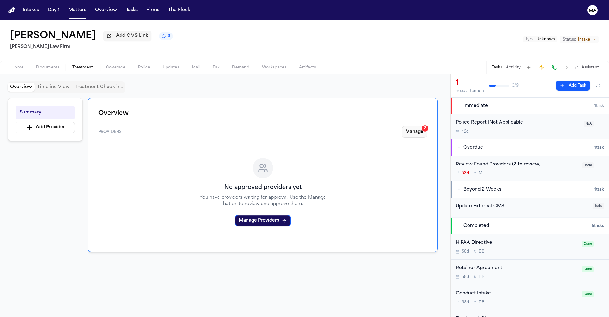
click at [427, 126] on button "Manage 2" at bounding box center [415, 131] width 26 height 11
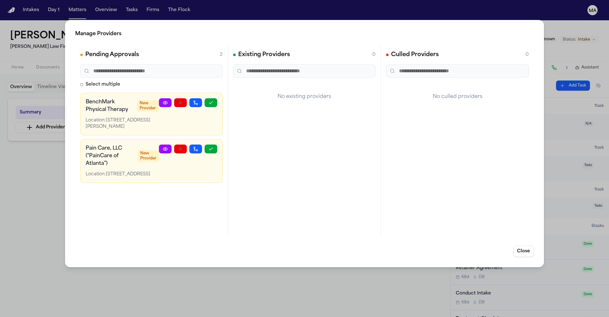
click at [166, 148] on circle at bounding box center [165, 148] width 1 height 1
click at [39, 129] on div "Manage Providers Pending Approvals 2 Select multiple BenchMark Physical Therapy…" at bounding box center [304, 158] width 609 height 317
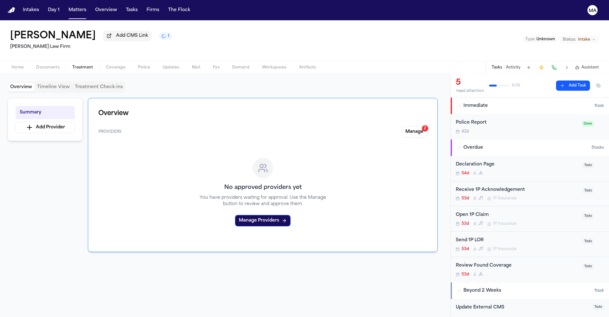
click at [116, 143] on div "No approved providers yet You have providers waiting for approval. Use the Mana…" at bounding box center [262, 192] width 329 height 99
click at [106, 65] on span "Coverage" at bounding box center [115, 67] width 19 height 5
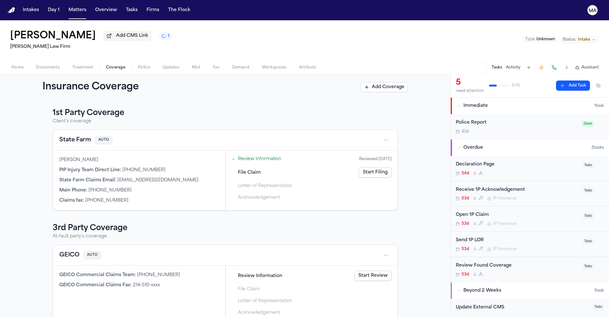
click at [376, 108] on div "1st Party Coverage Client's coverage State Farm AUTO Sam PIP Injury Team Direct…" at bounding box center [225, 209] width 450 height 217
click at [520, 65] on button "Activity" at bounding box center [513, 67] width 15 height 5
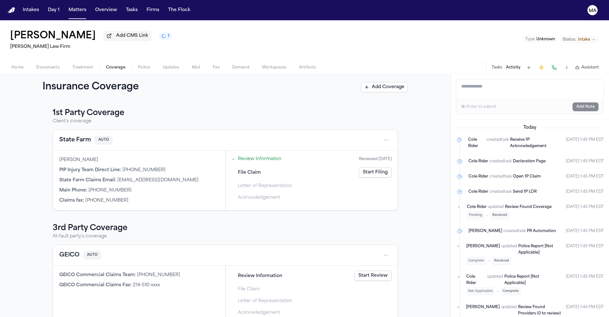
click at [417, 186] on div "1st Party Coverage Client's coverage State Farm AUTO Sam PIP Injury Team Direct…" at bounding box center [225, 209] width 450 height 217
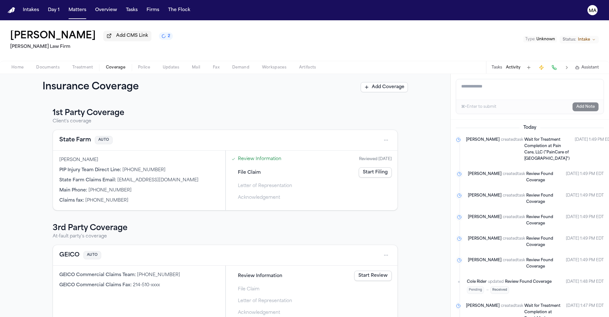
click at [62, 101] on div "1st Party Coverage Client's coverage State Farm AUTO Sam PIP Injury Team Direct…" at bounding box center [225, 209] width 450 height 217
click at [396, 101] on div "1st Party Coverage Client's coverage State Farm AUTO Sam PIP Injury Team Direct…" at bounding box center [225, 209] width 450 height 217
click at [66, 5] on button "Matters" at bounding box center [77, 9] width 23 height 11
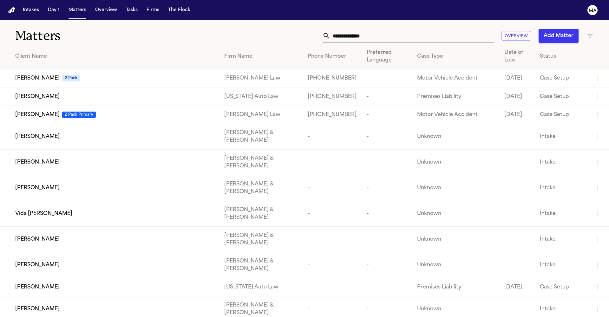
click at [459, 29] on input "text" at bounding box center [412, 36] width 164 height 14
click at [247, 29] on div "Overview Add Matter" at bounding box center [389, 36] width 410 height 14
click at [454, 29] on input "text" at bounding box center [412, 36] width 164 height 14
click at [304, 29] on div "Overview Add Matter" at bounding box center [389, 36] width 410 height 14
click at [303, 20] on div "Matters Overview Add Matter" at bounding box center [304, 31] width 609 height 23
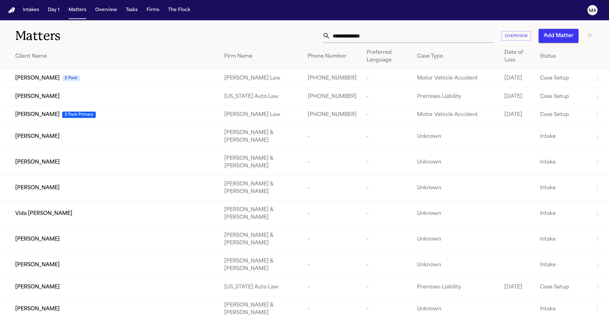
click at [446, 29] on input "text" at bounding box center [412, 36] width 164 height 14
click at [361, 29] on div "Overview Add Matter" at bounding box center [389, 36] width 410 height 14
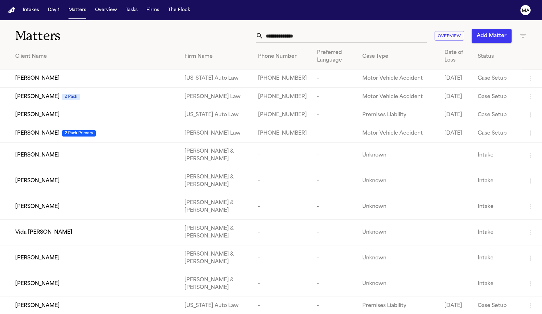
click at [210, 30] on div "Overview Add Matter" at bounding box center [344, 36] width 366 height 14
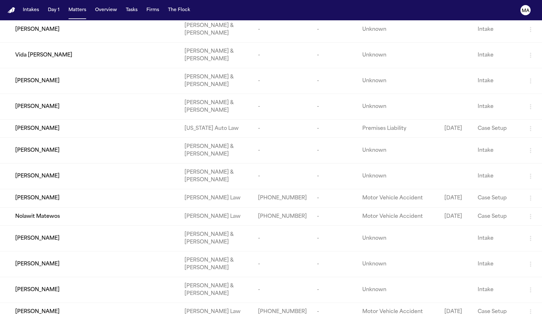
scroll to position [145, 0]
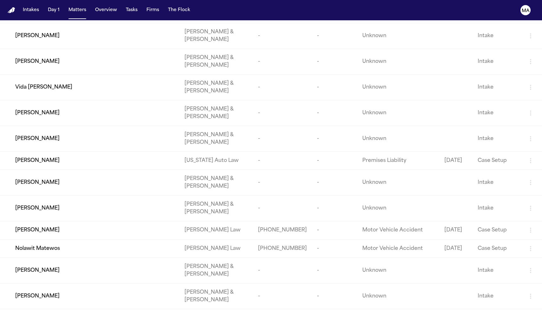
click at [75, 239] on td "Nolawit Matewos" at bounding box center [90, 248] width 180 height 18
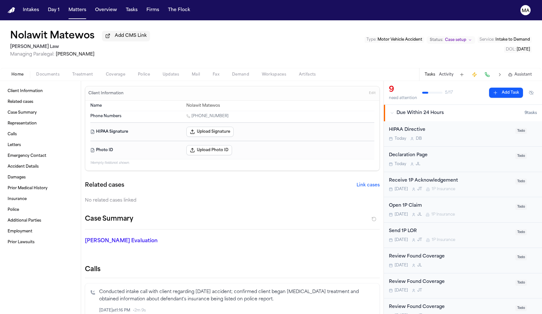
click at [454, 72] on button "Activity" at bounding box center [446, 74] width 15 height 5
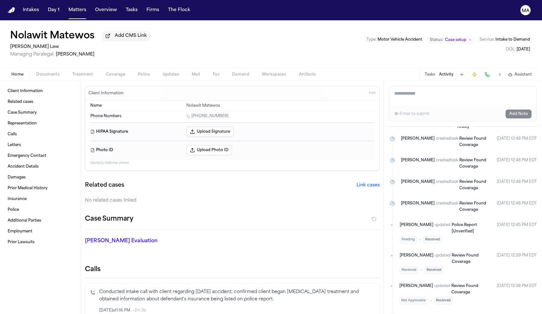
scroll to position [8, 0]
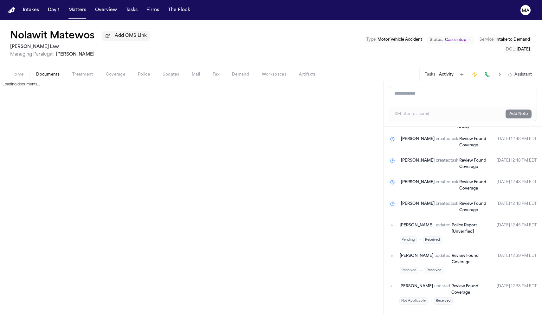
click at [36, 72] on span "Documents" at bounding box center [47, 74] width 23 height 5
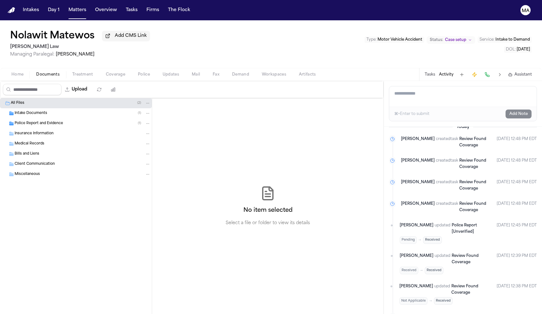
click at [69, 78] on span "button" at bounding box center [83, 78] width 29 height 1
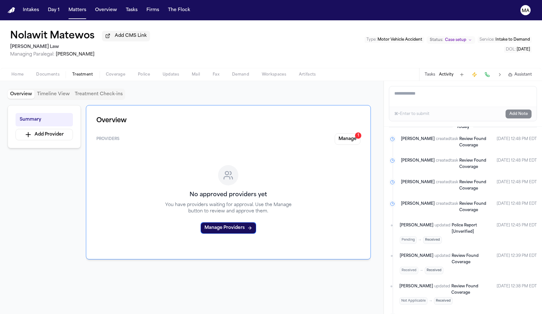
click at [106, 72] on span "Coverage" at bounding box center [115, 74] width 19 height 5
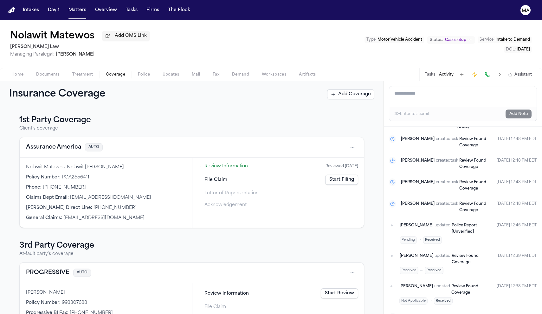
click at [325, 174] on link "Start Filing" at bounding box center [341, 179] width 33 height 10
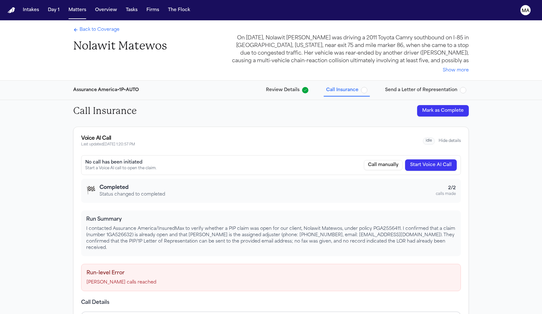
click at [120, 27] on span "Back to Coverage" at bounding box center [100, 30] width 40 height 6
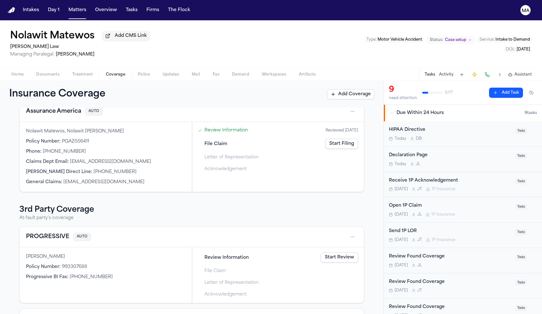
scroll to position [36, 0]
click at [284, 122] on html "Intakes Day 1 Matters Overview Tasks Firms The Flock MA Nolawit Matewos Add CMS…" at bounding box center [271, 157] width 542 height 314
click at [271, 134] on div "View coverage details" at bounding box center [282, 137] width 48 height 16
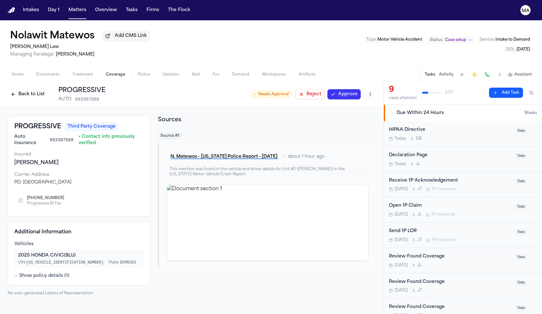
click at [48, 89] on button "Back to List" at bounding box center [28, 94] width 40 height 10
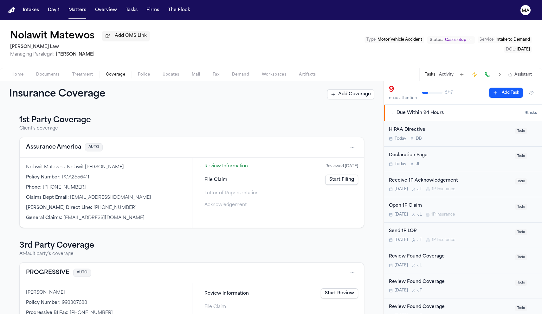
click at [454, 72] on button "Activity" at bounding box center [446, 74] width 15 height 5
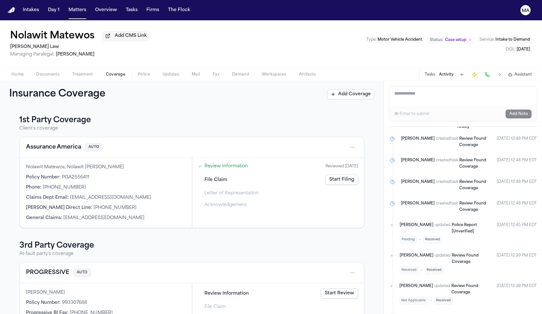
scroll to position [8, 0]
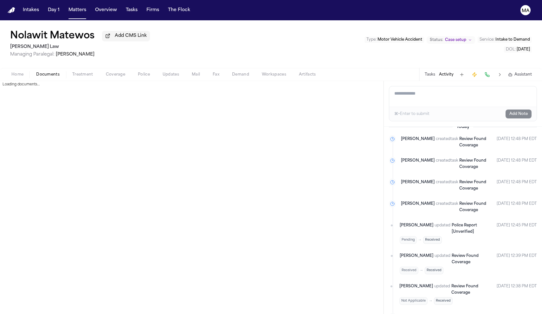
click at [36, 72] on span "Documents" at bounding box center [47, 74] width 23 height 5
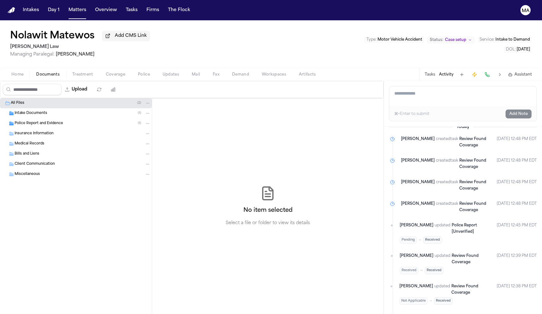
click at [23, 111] on span "Intake Documents" at bounding box center [31, 113] width 33 height 5
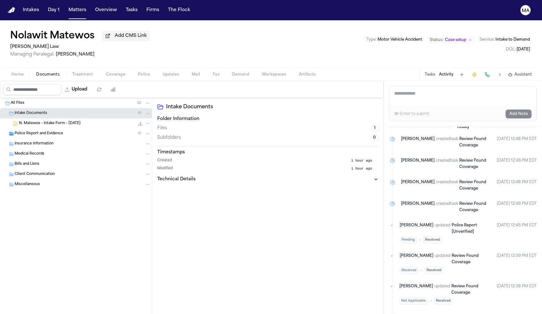
click at [27, 131] on span "Police Report and Evidence" at bounding box center [39, 133] width 49 height 5
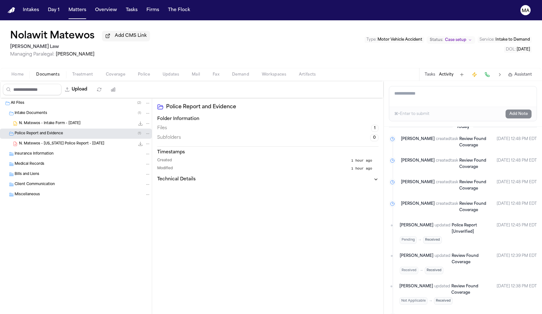
click at [106, 72] on span "Coverage" at bounding box center [115, 74] width 19 height 5
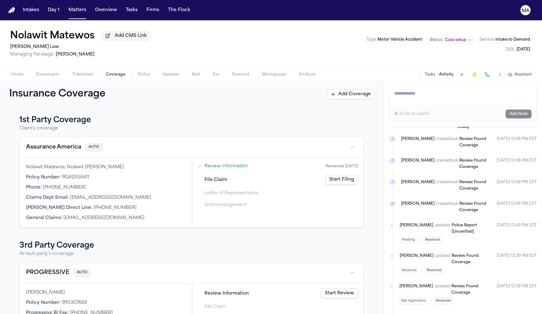
click at [325, 174] on link "Start Filing" at bounding box center [341, 179] width 33 height 10
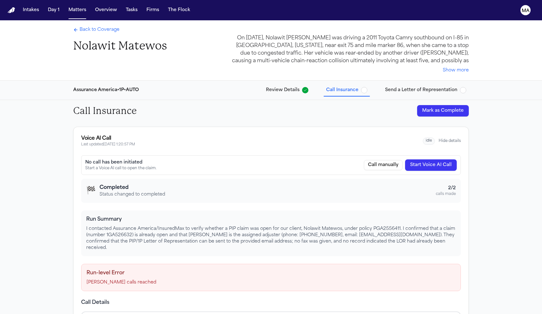
click at [120, 27] on span "Back to Coverage" at bounding box center [100, 30] width 40 height 6
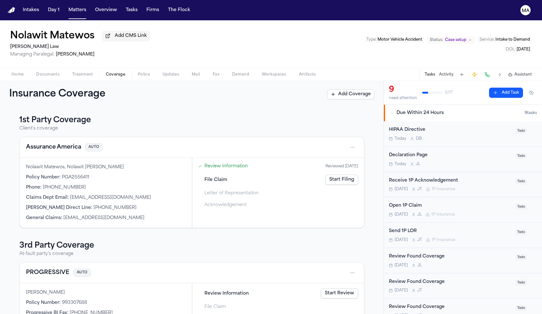
click at [72, 72] on span "Treatment" at bounding box center [82, 74] width 21 height 5
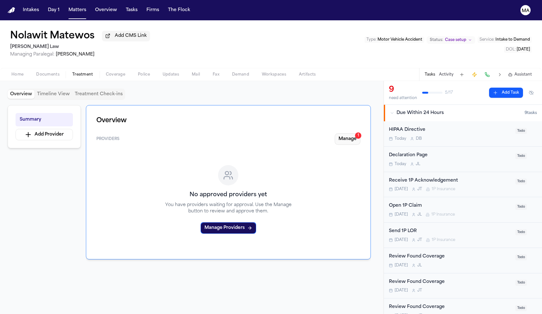
click at [361, 133] on button "Manage 1" at bounding box center [348, 138] width 26 height 11
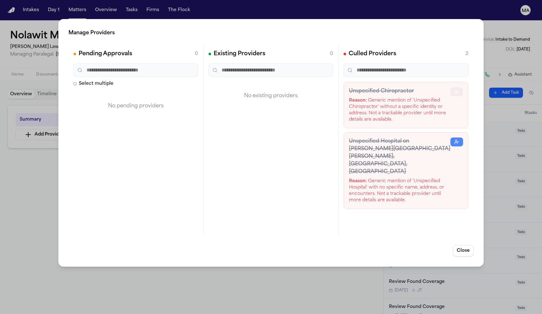
click at [463, 87] on button "button" at bounding box center [457, 91] width 13 height 9
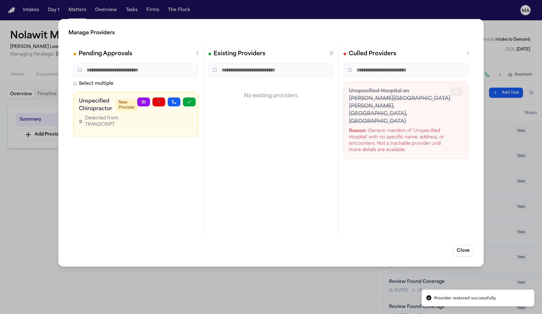
click at [463, 87] on button "button" at bounding box center [457, 91] width 13 height 9
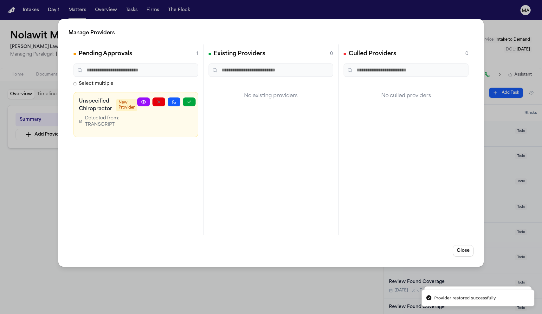
click at [146, 101] on icon at bounding box center [143, 102] width 4 height 3
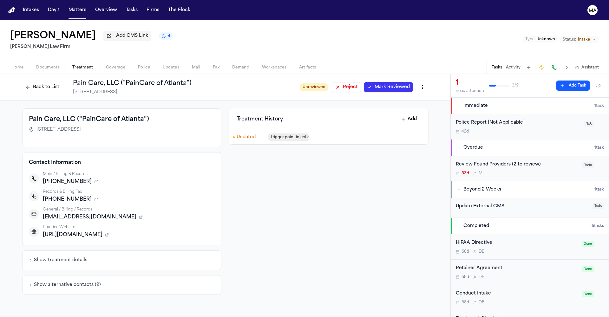
click at [98, 180] on icon "button" at bounding box center [96, 182] width 4 height 4
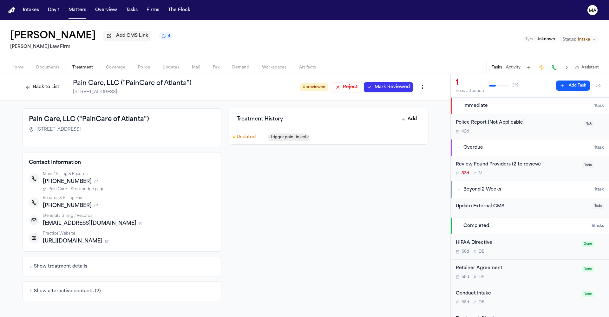
click at [98, 180] on icon "button" at bounding box center [96, 182] width 4 height 4
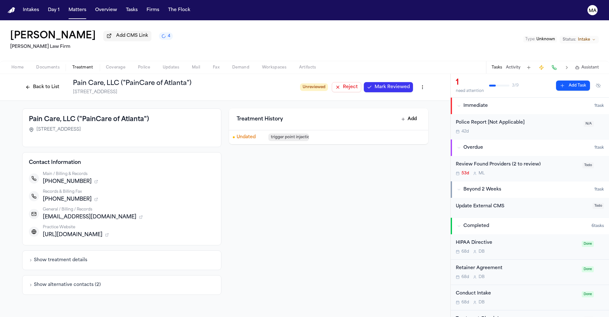
click at [36, 65] on span "Documents" at bounding box center [47, 67] width 23 height 5
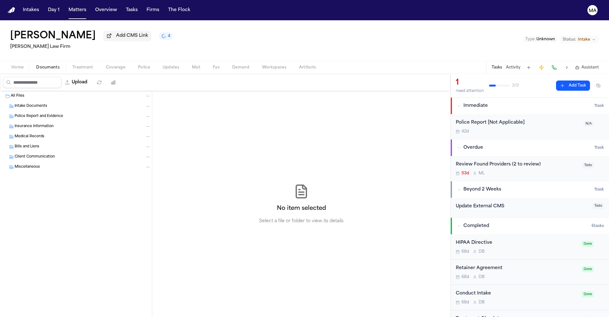
click at [10, 71] on span "button" at bounding box center [18, 71] width 20 height 1
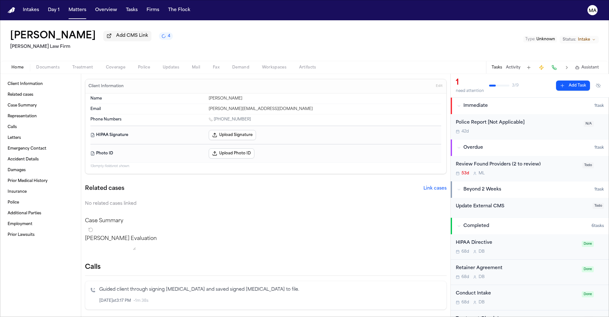
click at [131, 20] on div "[PERSON_NAME] Add CMS Link 4 [PERSON_NAME] Law Firm Type : Unknown Status: Inta…" at bounding box center [304, 40] width 609 height 41
click at [159, 32] on button "4" at bounding box center [166, 36] width 14 height 8
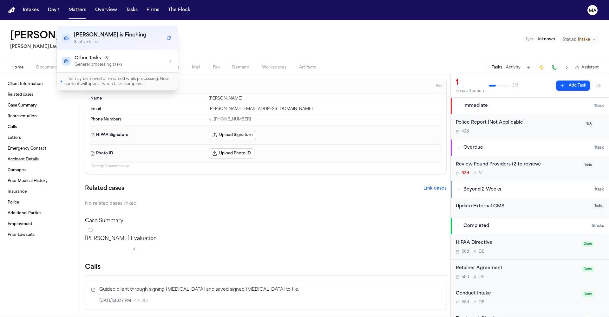
click at [86, 22] on div "[PERSON_NAME] Add CMS Link 3 [PERSON_NAME] Law Firm Type : Unknown Status: Inta…" at bounding box center [304, 40] width 609 height 41
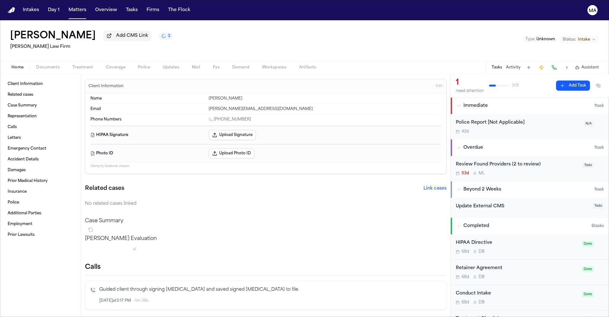
click at [106, 65] on span "Coverage" at bounding box center [115, 67] width 19 height 5
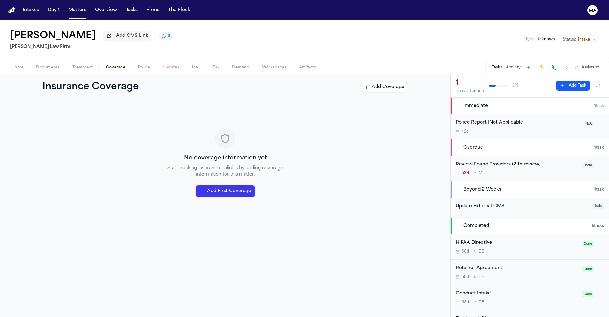
click at [13, 65] on span "Home" at bounding box center [17, 67] width 12 height 5
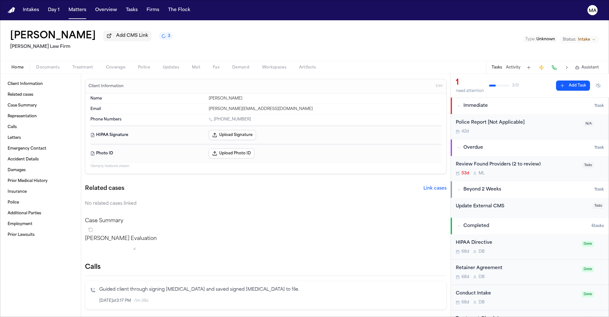
click at [520, 65] on button "Activity" at bounding box center [513, 67] width 15 height 5
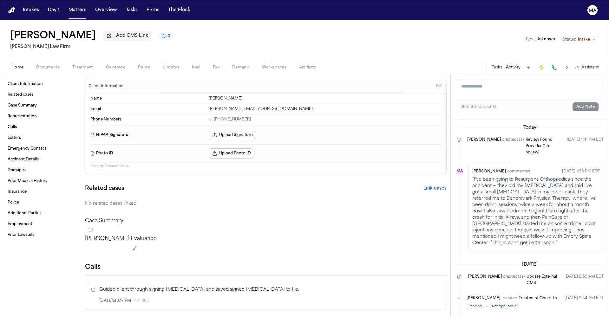
click at [484, 79] on textarea "Add a note to this matter" at bounding box center [529, 89] width 147 height 20
paste textarea "**********"
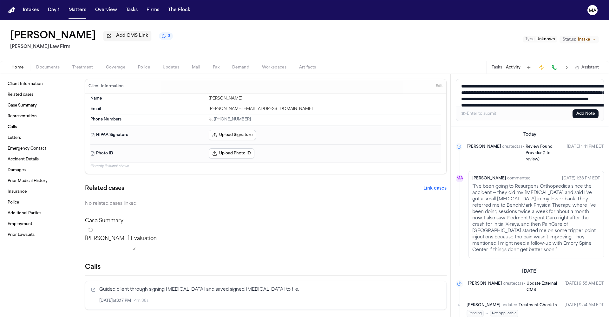
type textarea "**********"
click at [597, 109] on button "Add Note" at bounding box center [585, 113] width 26 height 9
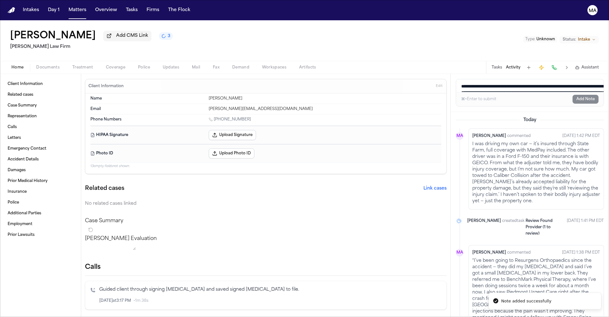
click at [386, 30] on div "[PERSON_NAME] Add CMS Link 3 [PERSON_NAME] Law Firm Type : Unknown Status: Inta…" at bounding box center [304, 40] width 609 height 41
click at [36, 65] on span "Documents" at bounding box center [47, 67] width 23 height 5
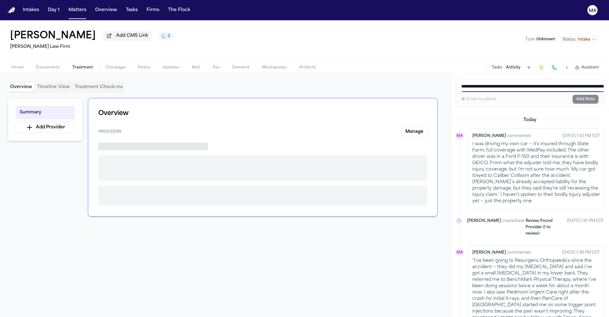
click at [72, 65] on span "Treatment" at bounding box center [82, 67] width 21 height 5
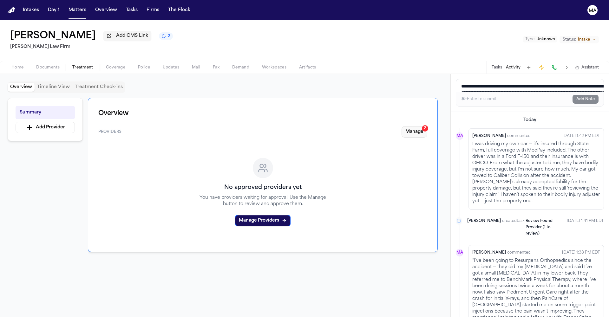
click at [427, 126] on button "Manage 2" at bounding box center [415, 131] width 26 height 11
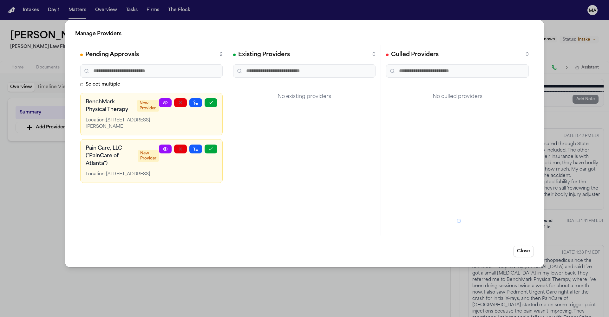
click at [60, 123] on div "Manage Providers Pending Approvals 2 Select multiple BenchMark Physical Therapy…" at bounding box center [304, 158] width 609 height 317
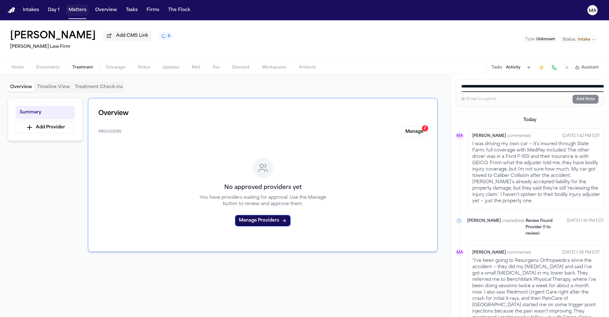
click at [66, 5] on button "Matters" at bounding box center [77, 9] width 23 height 11
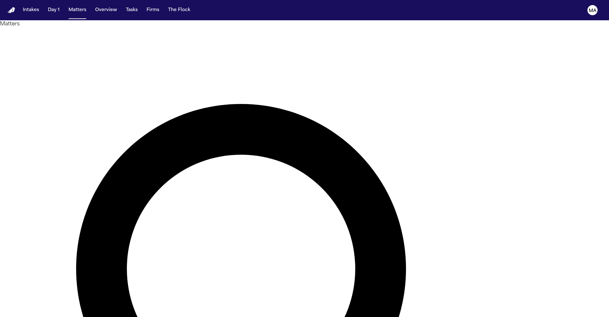
type input "*****"
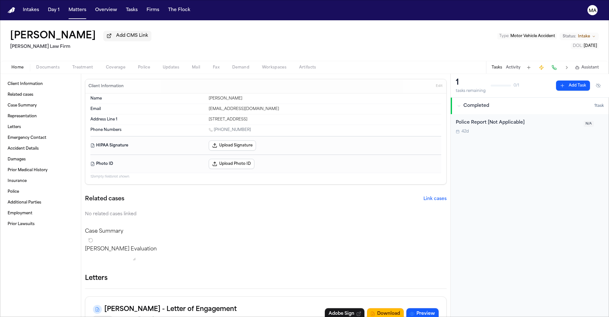
click at [72, 65] on span "Treatment" at bounding box center [82, 67] width 21 height 5
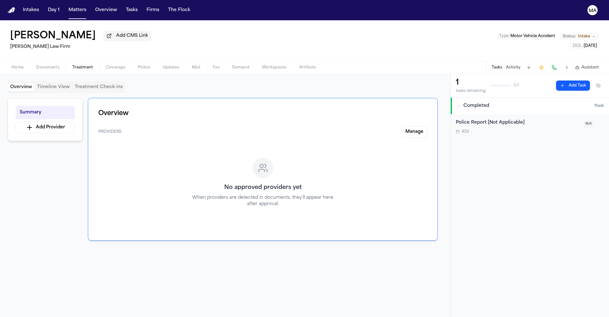
click at [40, 65] on span "Documents" at bounding box center [47, 67] width 23 height 5
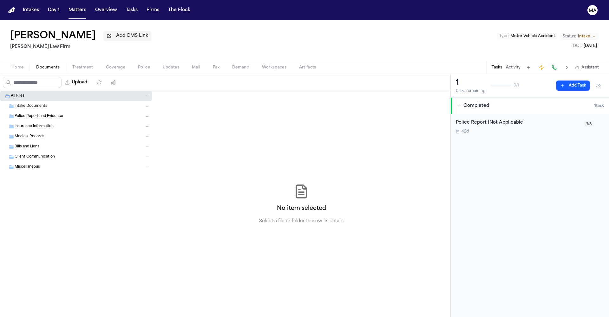
click at [72, 65] on span "Treatment" at bounding box center [82, 67] width 21 height 5
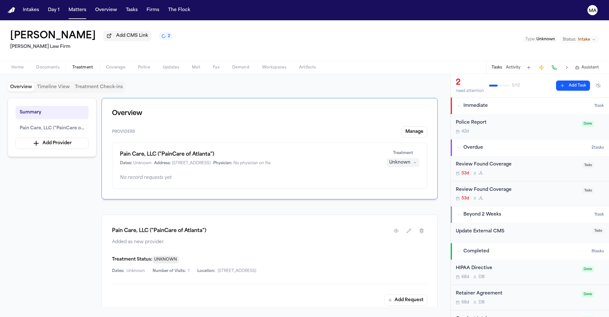
click at [106, 65] on span "Coverage" at bounding box center [115, 67] width 19 height 5
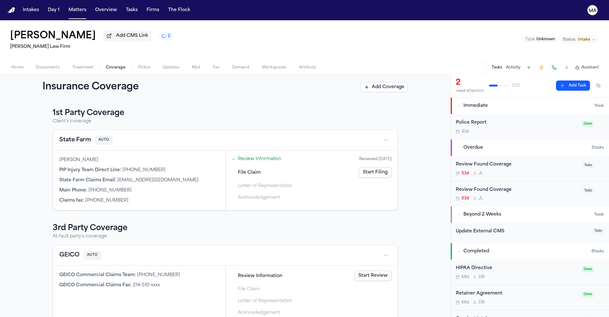
click at [66, 64] on button "Treatment" at bounding box center [83, 68] width 34 height 8
click at [106, 65] on span "Coverage" at bounding box center [115, 67] width 19 height 5
click at [359, 167] on link "Start Filing" at bounding box center [375, 172] width 33 height 10
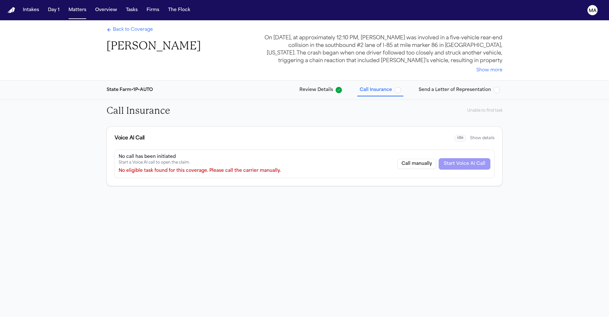
click at [305, 87] on span "Review Details" at bounding box center [316, 90] width 34 height 6
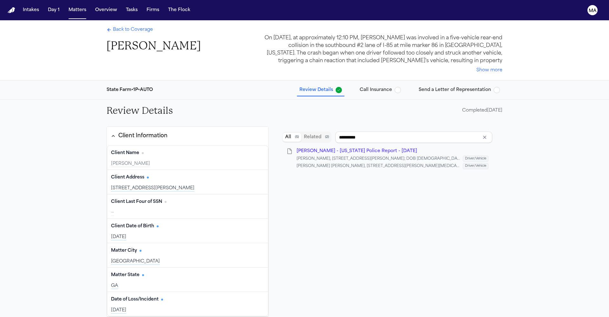
type input "***"
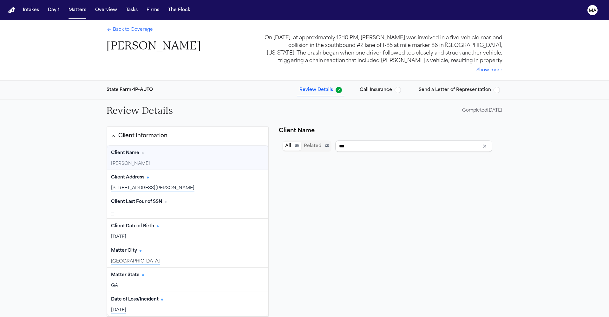
click at [153, 27] on span "Back to Coverage" at bounding box center [133, 30] width 40 height 6
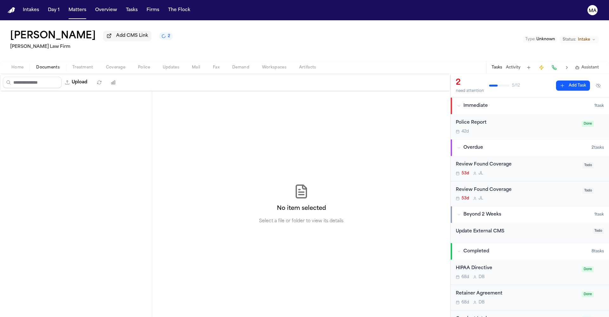
click at [39, 65] on span "Documents" at bounding box center [47, 67] width 23 height 5
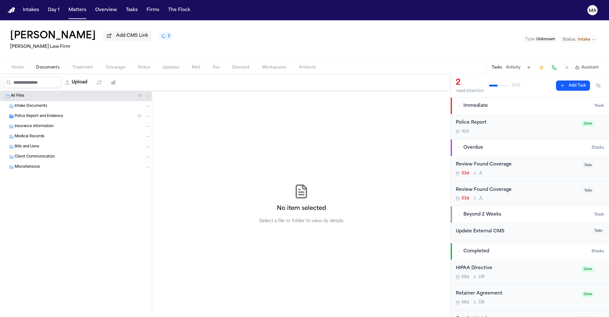
click at [45, 114] on span "Police Report and Evidence" at bounding box center [39, 116] width 49 height 5
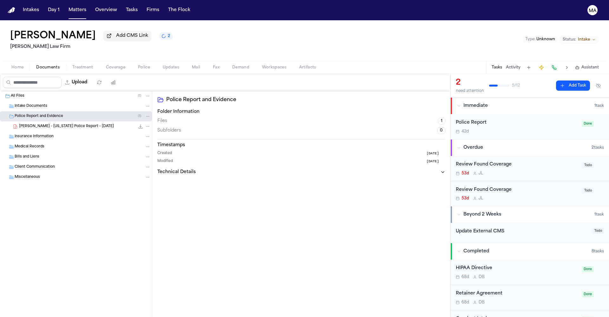
click at [45, 114] on span "Police Report and Evidence" at bounding box center [39, 116] width 49 height 5
click at [72, 65] on span "Treatment" at bounding box center [82, 67] width 21 height 5
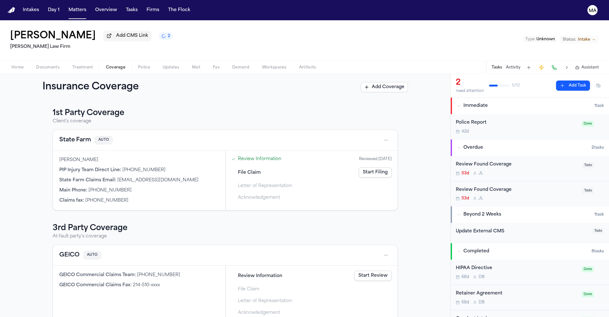
click at [106, 65] on span "Coverage" at bounding box center [115, 67] width 19 height 5
click at [72, 65] on span "Treatment" at bounding box center [82, 67] width 21 height 5
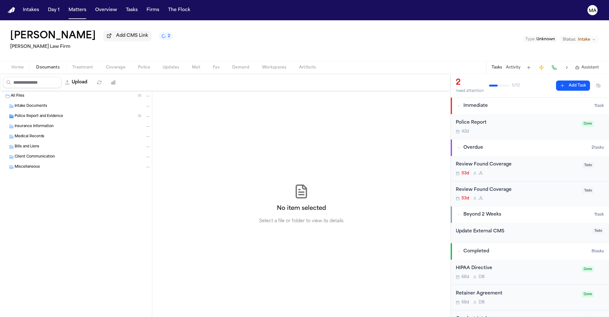
click at [39, 65] on span "Documents" at bounding box center [47, 67] width 23 height 5
click at [38, 114] on span "Police Report and Evidence" at bounding box center [39, 116] width 49 height 5
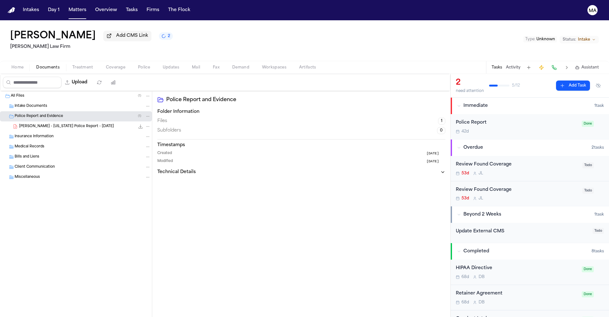
click at [139, 125] on icon "File: Sam - Georgia Police Report - 10.9.25" at bounding box center [141, 127] width 4 height 4
click at [44, 121] on div "Sam - Georgia Police Report - 10.9.25 74.2 KB • PDF" at bounding box center [76, 126] width 152 height 10
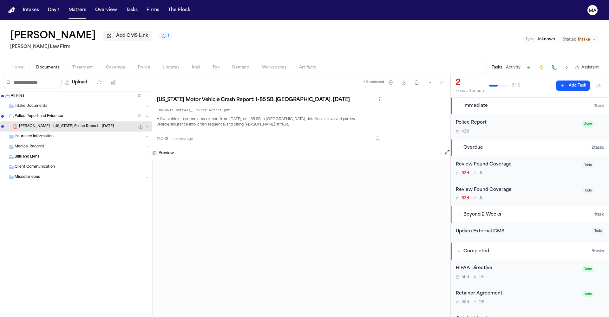
click at [55, 195] on div "All Files ( 1 ) Intake Documents Police Report and Evidence ( 1 ) Sam - Georgia…" at bounding box center [76, 204] width 152 height 226
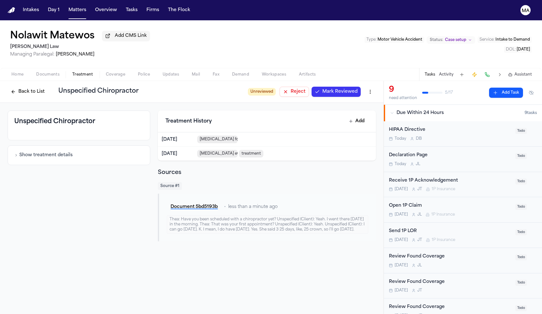
click at [13, 72] on span "Home" at bounding box center [17, 74] width 12 height 5
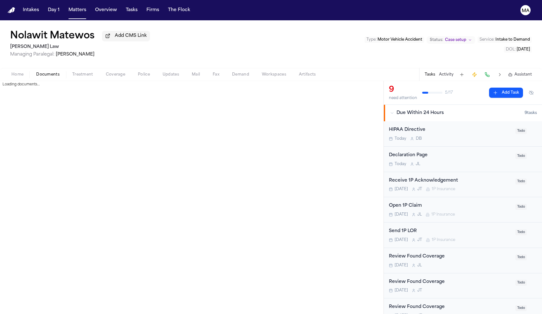
click at [30, 71] on button "Documents" at bounding box center [48, 75] width 36 height 8
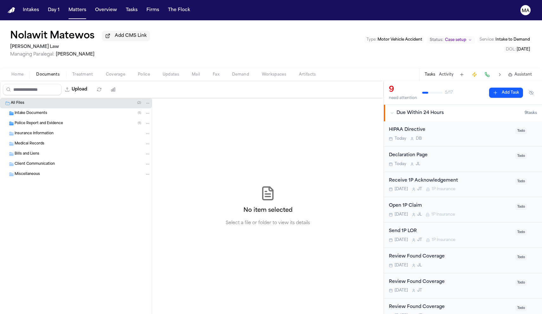
click at [38, 111] on span "Intake Documents" at bounding box center [31, 113] width 33 height 5
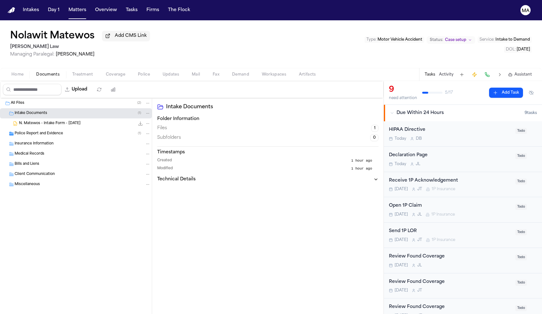
click at [38, 121] on span "N. Matewos - Intake Form - [DATE]" at bounding box center [50, 123] width 62 height 5
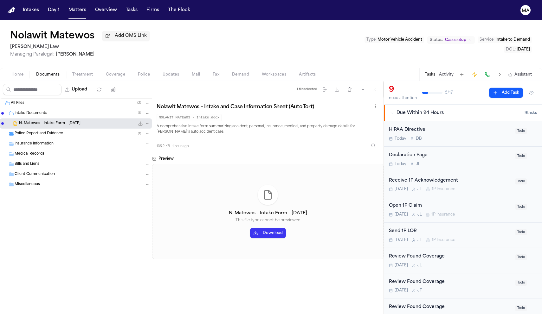
click at [250, 228] on button "Download" at bounding box center [268, 233] width 36 height 10
click at [208, 240] on div "Preview N. Matewos - Intake Form - [DATE] This file type cannot be previewed Do…" at bounding box center [268, 235] width 232 height 158
click at [69, 78] on span "button" at bounding box center [83, 78] width 29 height 1
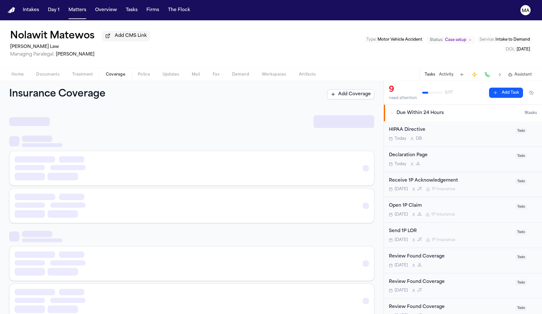
click at [106, 72] on span "Coverage" at bounding box center [115, 74] width 19 height 5
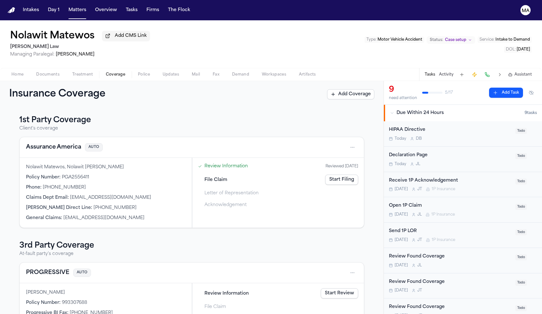
click at [72, 72] on span "Treatment" at bounding box center [82, 74] width 21 height 5
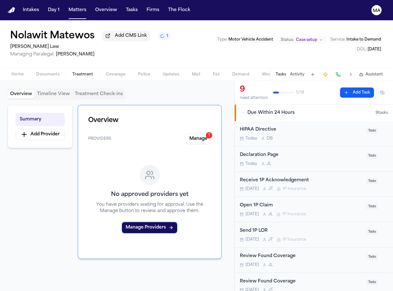
click at [304, 72] on button "Activity" at bounding box center [297, 74] width 15 height 5
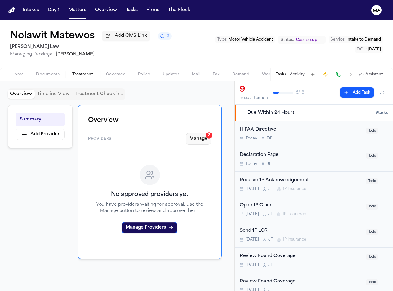
click at [208, 133] on button "Manage 2" at bounding box center [199, 138] width 26 height 11
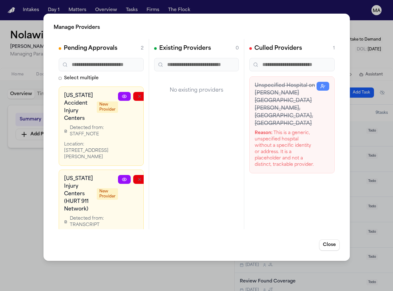
click at [190, 125] on div "Existing Providers 0 No existing providers" at bounding box center [196, 134] width 95 height 190
